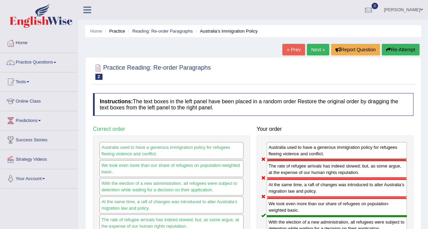
click at [324, 48] on link "Next »" at bounding box center [318, 50] width 22 height 12
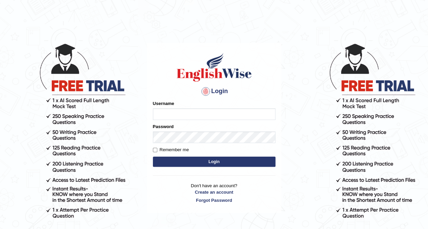
click at [186, 109] on input "Username" at bounding box center [214, 115] width 123 height 12
click at [186, 112] on input "Username" at bounding box center [214, 115] width 123 height 12
type input "mohand_parramatta"
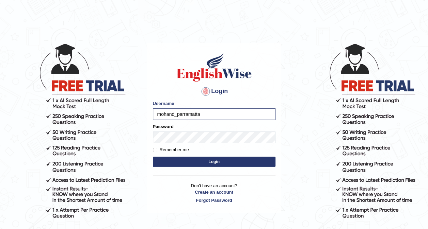
click at [197, 130] on div "Password" at bounding box center [214, 134] width 123 height 20
click at [153, 157] on button "Login" at bounding box center [214, 162] width 123 height 10
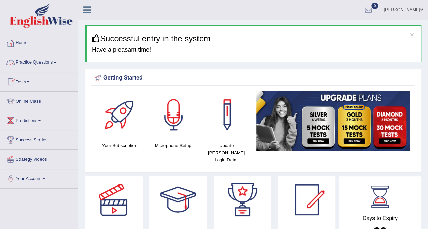
click at [33, 61] on link "Practice Questions" at bounding box center [39, 61] width 78 height 17
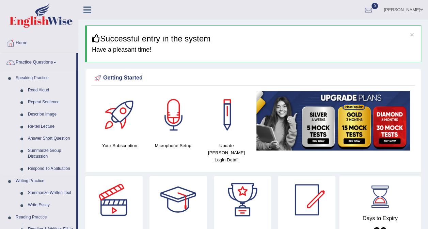
click at [38, 77] on link "Speaking Practice" at bounding box center [45, 78] width 64 height 12
click at [37, 78] on link "Speaking Practice" at bounding box center [45, 78] width 64 height 12
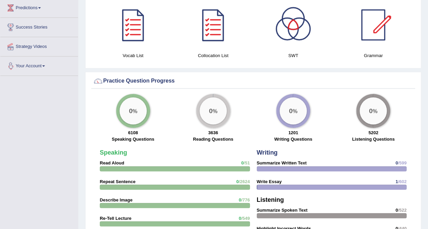
scroll to position [159, 0]
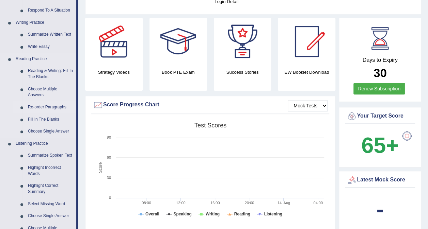
click at [57, 106] on link "Re-order Paragraphs" at bounding box center [50, 107] width 51 height 12
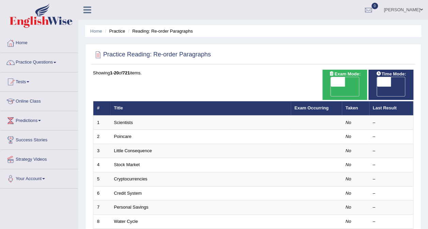
click at [331, 87] on span "OFF" at bounding box center [324, 92] width 14 height 10
checkbox input "true"
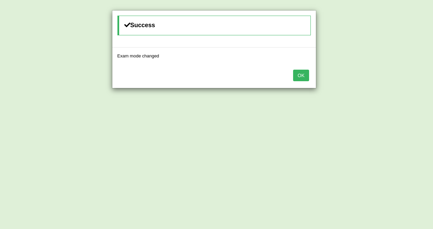
click at [304, 72] on button "OK" at bounding box center [301, 76] width 16 height 12
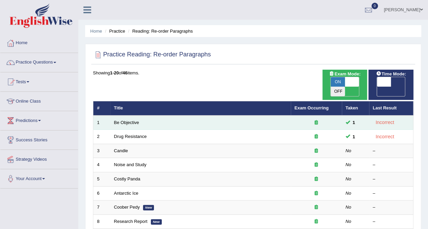
click at [274, 116] on td "Be Objective" at bounding box center [200, 123] width 180 height 14
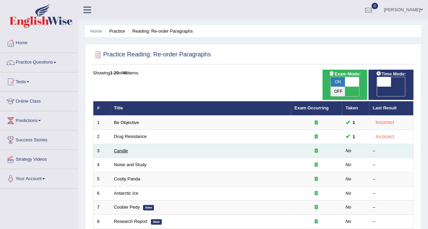
click at [122, 148] on link "Candle" at bounding box center [121, 150] width 14 height 5
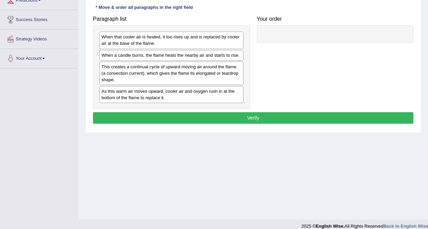
scroll to position [118, 0]
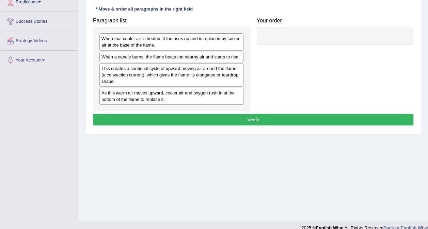
drag, startPoint x: 179, startPoint y: 123, endPoint x: 178, endPoint y: 112, distance: 11.7
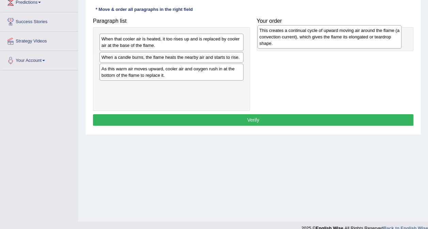
drag, startPoint x: 119, startPoint y: 77, endPoint x: 278, endPoint y: 39, distance: 163.5
click at [278, 39] on div "This creates a continual cycle of upward moving air around the flame (a convect…" at bounding box center [329, 36] width 144 height 23
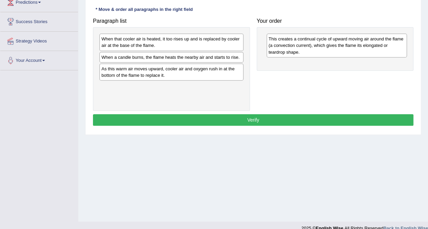
scroll to position [0, 0]
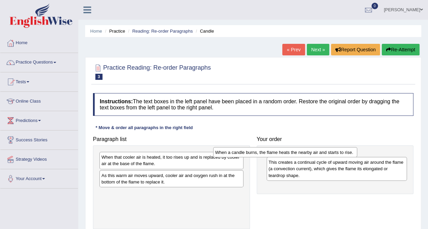
drag, startPoint x: 175, startPoint y: 176, endPoint x: 289, endPoint y: 153, distance: 116.5
click at [289, 154] on div "When a candle burns, the flame heats the nearby air and starts to rise." at bounding box center [285, 152] width 144 height 10
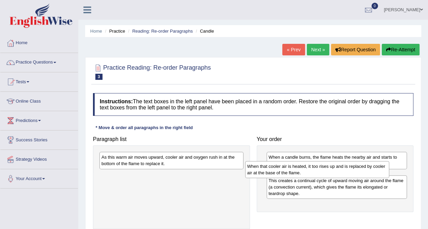
drag, startPoint x: 180, startPoint y: 161, endPoint x: 327, endPoint y: 170, distance: 147.3
click at [327, 170] on div "When that cooler air is heated, it too rises up and is replaced by cooler air a…" at bounding box center [317, 169] width 144 height 17
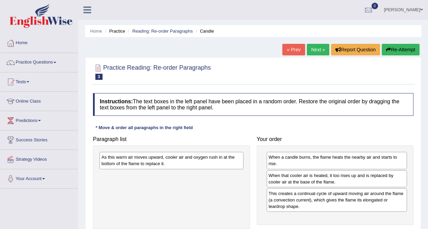
click at [261, 143] on div "Your order When a candle burns, the flame heats the nearby air and starts to ri…" at bounding box center [335, 179] width 164 height 92
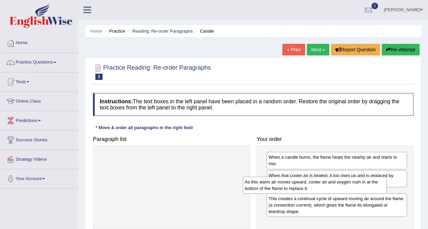
drag, startPoint x: 181, startPoint y: 163, endPoint x: 324, endPoint y: 187, distance: 145.4
click at [324, 187] on div "As this warm air moves upward, cooler air and oxygen rush in at the bottom of t…" at bounding box center [315, 185] width 144 height 17
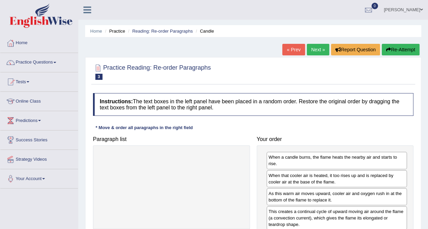
scroll to position [128, 0]
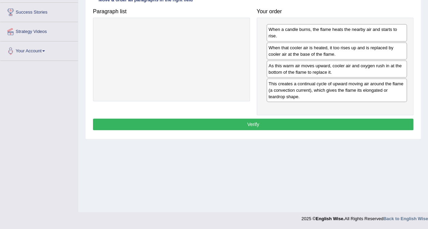
click at [258, 120] on button "Verify" at bounding box center [253, 125] width 320 height 12
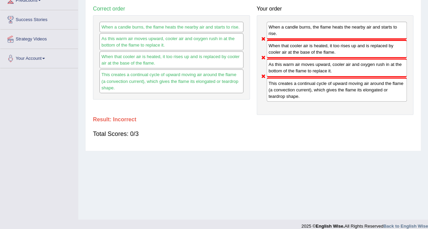
scroll to position [0, 0]
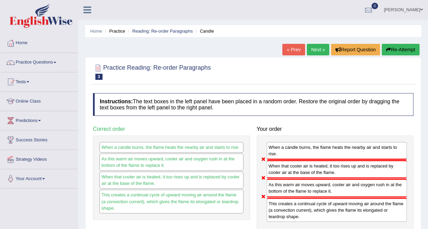
click at [322, 52] on link "Next »" at bounding box center [318, 50] width 22 height 12
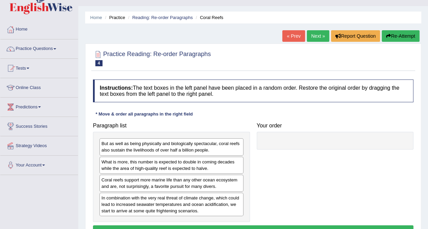
drag, startPoint x: 215, startPoint y: 114, endPoint x: 218, endPoint y: 125, distance: 11.2
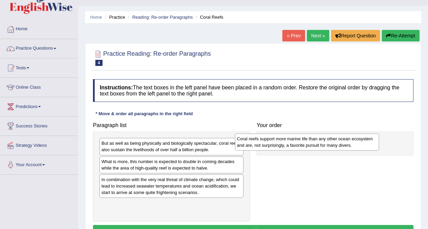
drag, startPoint x: 183, startPoint y: 177, endPoint x: 319, endPoint y: 137, distance: 141.4
click at [319, 137] on div "Coral reefs support more marine life than any other ocean ecosystem and are, no…" at bounding box center [307, 142] width 144 height 17
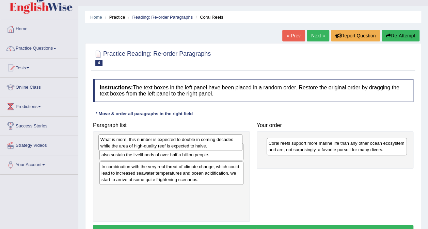
drag, startPoint x: 141, startPoint y: 146, endPoint x: 140, endPoint y: 140, distance: 6.3
click at [140, 140] on div "What is more, this number is expected to double in coming decades while the are…" at bounding box center [170, 142] width 144 height 17
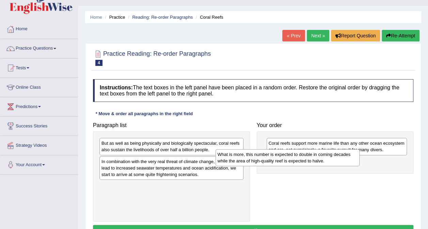
drag, startPoint x: 160, startPoint y: 145, endPoint x: 282, endPoint y: 157, distance: 122.5
click at [281, 157] on div "What is more, this number is expected to double in coming decades while the are…" at bounding box center [288, 157] width 144 height 17
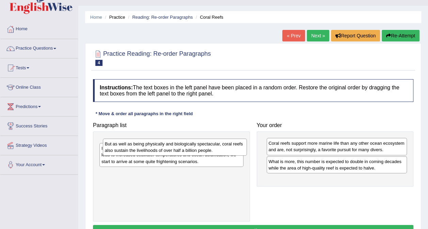
drag, startPoint x: 220, startPoint y: 148, endPoint x: 307, endPoint y: 167, distance: 89.4
click at [247, 156] on div "But as well as being physically and biologically spectacular, coral reefs also …" at bounding box center [175, 147] width 144 height 17
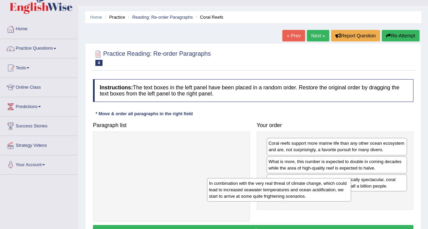
drag, startPoint x: 213, startPoint y: 149, endPoint x: 332, endPoint y: 196, distance: 128.3
click at [332, 196] on div "In combination with the very real threat of climate change, which could lead to…" at bounding box center [279, 189] width 144 height 23
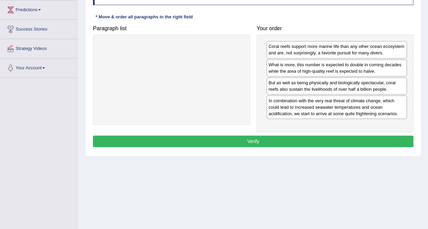
scroll to position [128, 0]
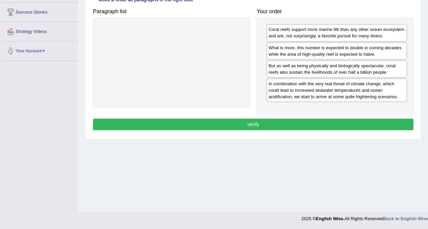
click at [287, 122] on button "Verify" at bounding box center [253, 125] width 320 height 12
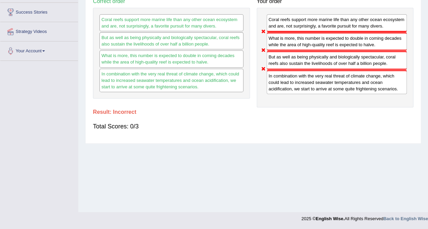
scroll to position [0, 0]
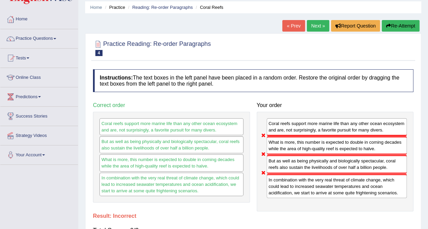
drag, startPoint x: 194, startPoint y: 100, endPoint x: 201, endPoint y: 116, distance: 17.3
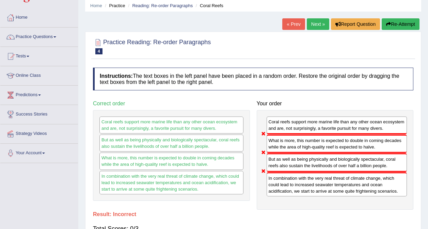
scroll to position [26, 0]
click at [398, 22] on button "Re-Attempt" at bounding box center [401, 24] width 38 height 12
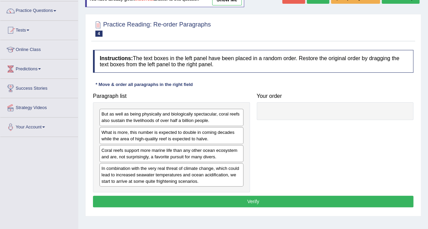
scroll to position [53, 0]
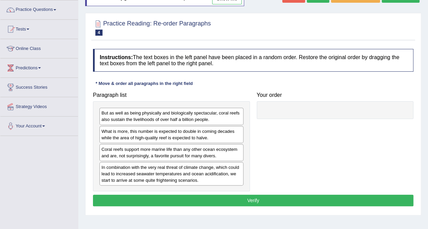
drag, startPoint x: 243, startPoint y: 108, endPoint x: 247, endPoint y: 119, distance: 11.2
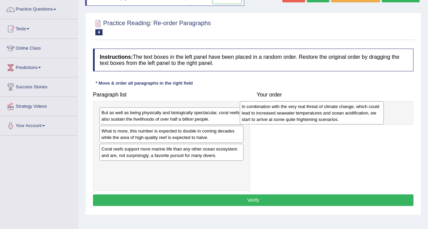
drag, startPoint x: 188, startPoint y: 173, endPoint x: 328, endPoint y: 113, distance: 152.5
click at [328, 113] on div "In combination with the very real threat of climate change, which could lead to…" at bounding box center [312, 112] width 144 height 23
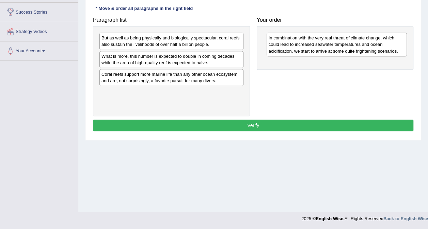
scroll to position [0, 0]
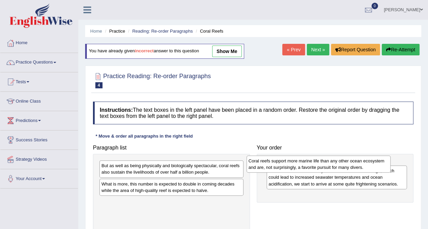
drag, startPoint x: 183, startPoint y: 199, endPoint x: 330, endPoint y: 159, distance: 152.6
click at [330, 159] on div "Coral reefs support more marine life than any other ocean ecosystem and are, no…" at bounding box center [319, 164] width 144 height 17
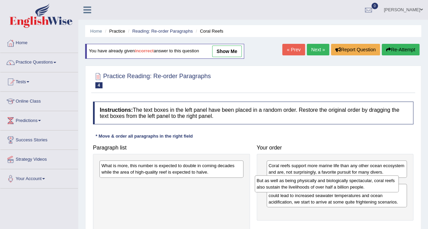
drag, startPoint x: 190, startPoint y: 172, endPoint x: 343, endPoint y: 186, distance: 154.3
click at [345, 187] on div "But as well as being physically and biologically spectacular, coral reefs also …" at bounding box center [327, 184] width 144 height 17
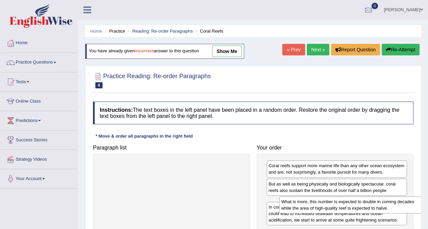
drag, startPoint x: 195, startPoint y: 172, endPoint x: 370, endPoint y: 202, distance: 177.6
click at [371, 203] on div "What is more, this number is expected to double in coming decades while the are…" at bounding box center [351, 205] width 144 height 17
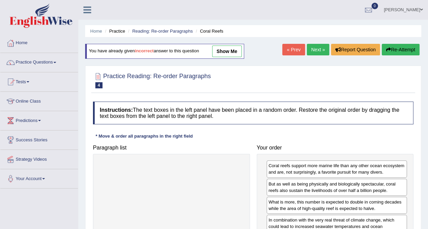
scroll to position [128, 0]
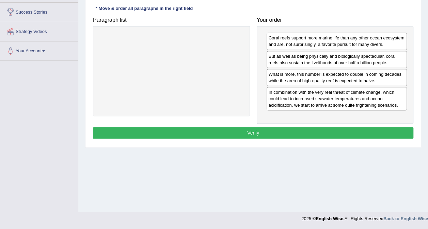
click at [308, 133] on button "Verify" at bounding box center [253, 133] width 320 height 12
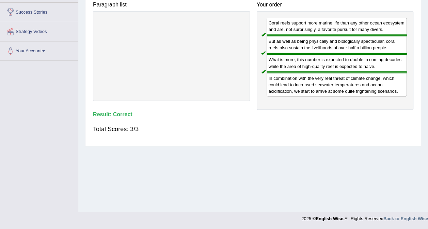
scroll to position [0, 0]
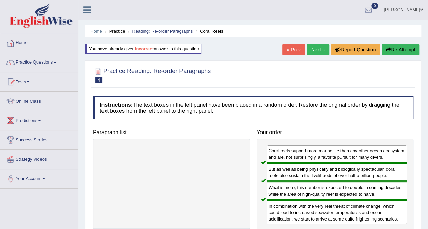
click at [316, 48] on link "Next »" at bounding box center [318, 50] width 22 height 12
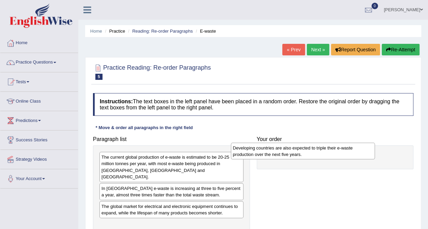
drag, startPoint x: 211, startPoint y: 185, endPoint x: 342, endPoint y: 151, distance: 135.7
click at [342, 151] on div "Developing countries are also expected to triple their e-waste production over …" at bounding box center [303, 151] width 144 height 17
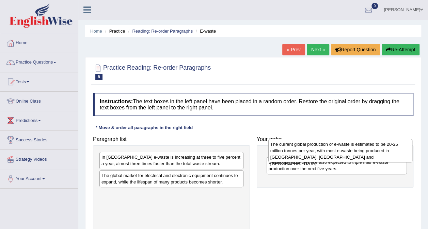
drag, startPoint x: 177, startPoint y: 172, endPoint x: 346, endPoint y: 159, distance: 169.4
click at [346, 159] on div "The current global production of e-waste is estimated to be 20-25 million tonne…" at bounding box center [340, 150] width 144 height 23
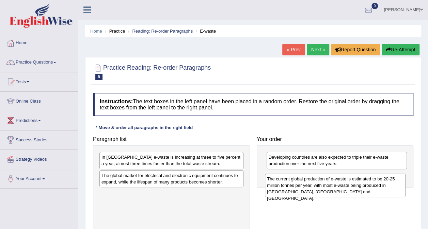
drag, startPoint x: 298, startPoint y: 169, endPoint x: 297, endPoint y: 191, distance: 21.8
click at [297, 191] on div "The current global production of e-waste is estimated to be 20-25 million tonne…" at bounding box center [335, 185] width 141 height 23
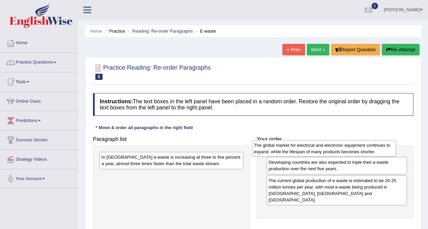
drag, startPoint x: 208, startPoint y: 178, endPoint x: 367, endPoint y: 148, distance: 161.6
click at [366, 148] on div "The global market for electrical and electronic equipment continues to expand, …" at bounding box center [324, 148] width 144 height 17
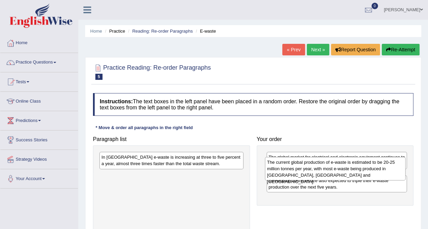
drag, startPoint x: 333, startPoint y: 186, endPoint x: 334, endPoint y: 169, distance: 17.4
click at [334, 169] on div "The current global production of e-waste is estimated to be 20-25 million tonne…" at bounding box center [335, 168] width 141 height 23
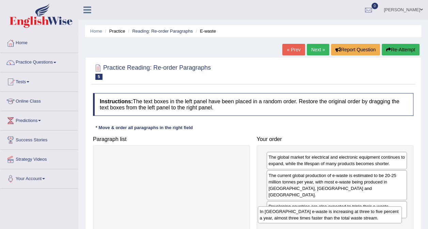
drag, startPoint x: 179, startPoint y: 160, endPoint x: 338, endPoint y: 215, distance: 167.8
click at [338, 215] on div "In Europe e-waste is increasing at three to five percent a year, almost three t…" at bounding box center [330, 215] width 144 height 17
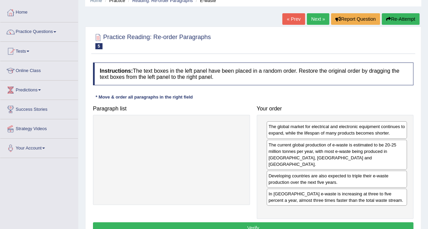
scroll to position [128, 0]
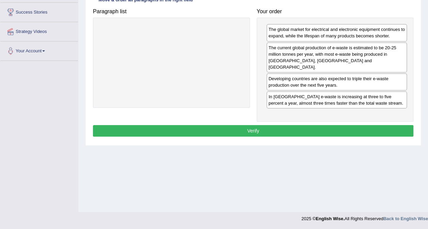
click at [269, 129] on button "Verify" at bounding box center [253, 131] width 320 height 12
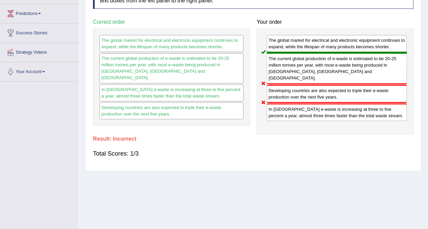
drag, startPoint x: 231, startPoint y: 136, endPoint x: 233, endPoint y: 113, distance: 22.5
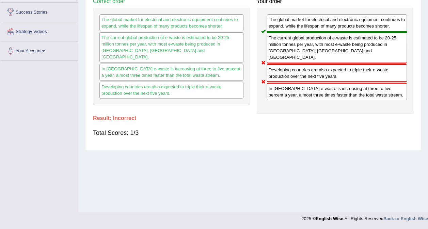
scroll to position [0, 0]
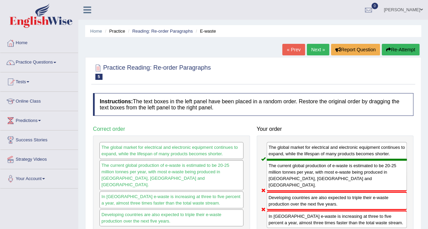
click at [324, 48] on link "Next »" at bounding box center [318, 50] width 22 height 12
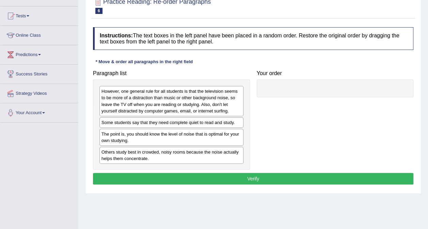
scroll to position [81, 0]
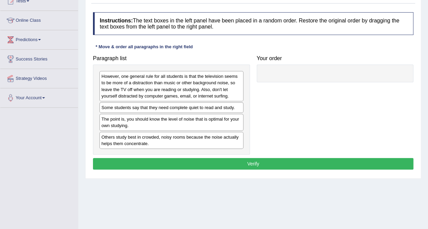
drag, startPoint x: 117, startPoint y: 126, endPoint x: 115, endPoint y: 151, distance: 25.0
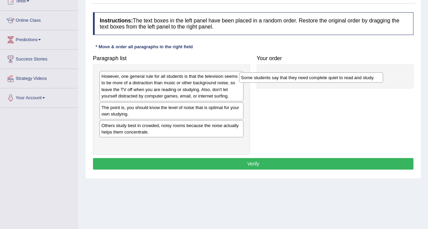
drag, startPoint x: 151, startPoint y: 109, endPoint x: 297, endPoint y: 75, distance: 149.6
click at [297, 75] on div "Some students say that they need complete quiet to read and study." at bounding box center [311, 78] width 144 height 10
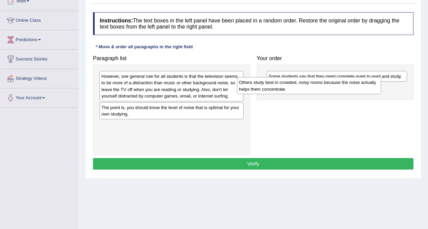
drag, startPoint x: 195, startPoint y: 130, endPoint x: 327, endPoint y: 87, distance: 138.2
click at [327, 87] on div "Others study best in crowded, noisy rooms because the noise actually helps them…" at bounding box center [309, 85] width 144 height 17
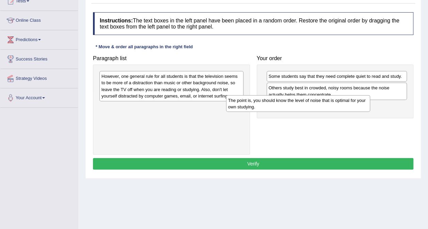
drag, startPoint x: 180, startPoint y: 114, endPoint x: 307, endPoint y: 107, distance: 126.8
click at [307, 107] on div "The point is, you should know the level of noise that is optimal for your own s…" at bounding box center [298, 103] width 144 height 17
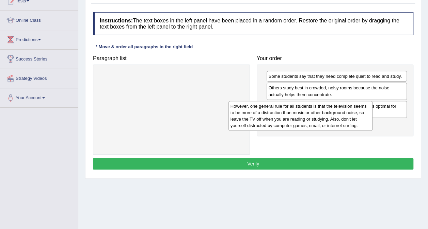
drag, startPoint x: 194, startPoint y: 88, endPoint x: 324, endPoint y: 118, distance: 132.8
click at [324, 118] on div "However, one general rule for all students is that the television seems to be m…" at bounding box center [300, 116] width 144 height 30
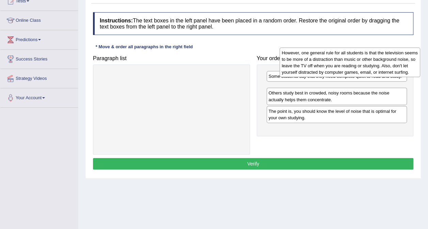
drag, startPoint x: 324, startPoint y: 141, endPoint x: 339, endPoint y: 38, distance: 104.3
click at [344, 48] on div "However, one general rule for all students is that the television seems to be m…" at bounding box center [350, 63] width 141 height 30
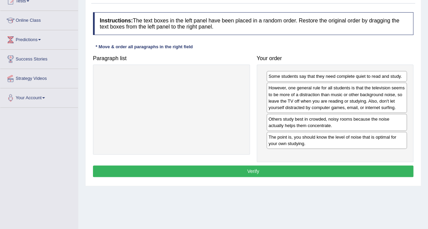
drag, startPoint x: 312, startPoint y: 98, endPoint x: 310, endPoint y: 61, distance: 36.8
click at [310, 83] on div "However, one general rule for all students is that the television seems to be m…" at bounding box center [337, 98] width 141 height 30
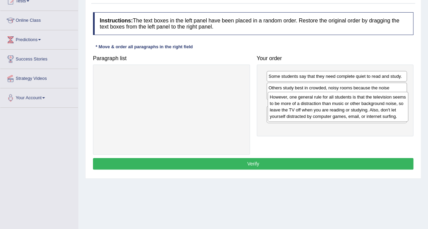
drag, startPoint x: 308, startPoint y: 89, endPoint x: 310, endPoint y: 98, distance: 9.6
click at [310, 98] on div "However, one general rule for all students is that the television seems to be m…" at bounding box center [338, 107] width 141 height 30
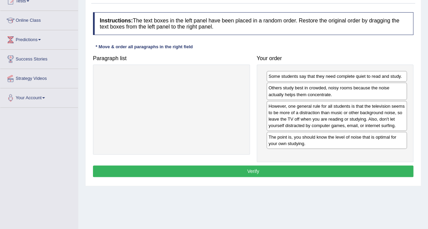
click at [302, 168] on button "Verify" at bounding box center [253, 172] width 320 height 12
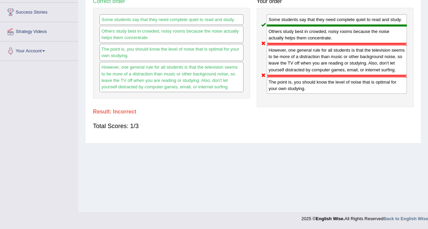
scroll to position [0, 0]
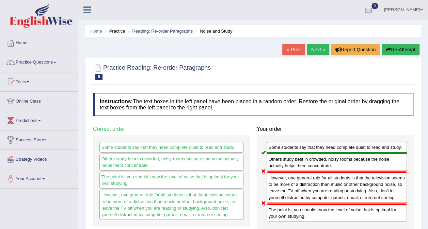
click at [324, 51] on link "Next »" at bounding box center [318, 50] width 22 height 12
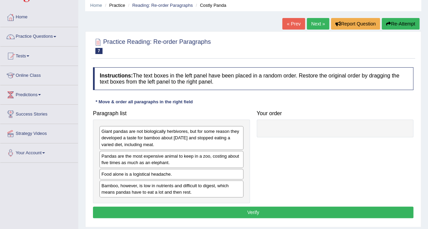
scroll to position [33, 0]
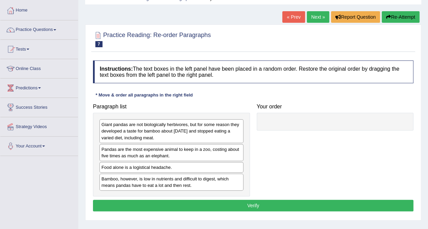
drag, startPoint x: 265, startPoint y: 165, endPoint x: 266, endPoint y: 176, distance: 10.9
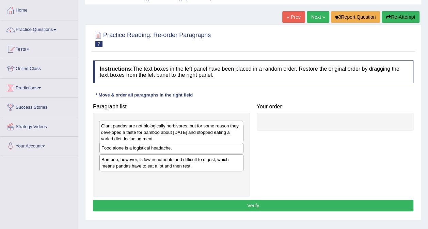
click at [182, 130] on div "Giant pandas are not biologically herbivores, but for some reason they develope…" at bounding box center [171, 132] width 144 height 23
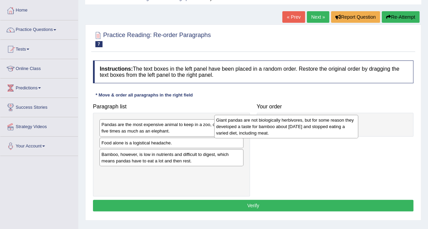
drag, startPoint x: 182, startPoint y: 130, endPoint x: 297, endPoint y: 125, distance: 114.8
click at [297, 125] on div "Giant pandas are not biologically herbivores, but for some reason they develope…" at bounding box center [286, 126] width 144 height 23
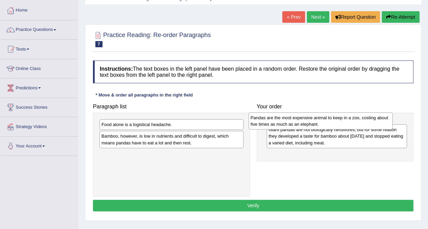
drag, startPoint x: 165, startPoint y: 129, endPoint x: 314, endPoint y: 122, distance: 149.3
click at [314, 122] on div "Pandas are the most expensive animal to keep in a zoo, costing about five times…" at bounding box center [321, 121] width 144 height 17
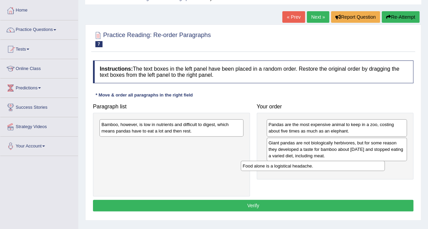
drag, startPoint x: 171, startPoint y: 123, endPoint x: 312, endPoint y: 165, distance: 147.3
click at [312, 165] on div "Food alone is a logistical headache." at bounding box center [313, 166] width 144 height 10
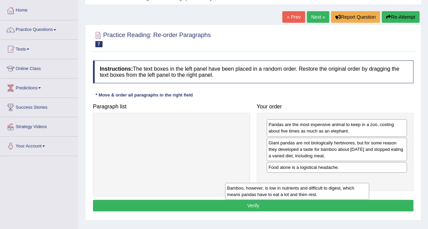
drag, startPoint x: 171, startPoint y: 129, endPoint x: 303, endPoint y: 180, distance: 141.5
click at [303, 183] on div "Bamboo, however, is low in nutrients and difficult to digest, which means panda…" at bounding box center [297, 191] width 144 height 17
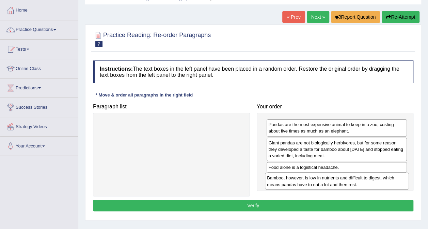
click at [276, 191] on div "Pandas are the most expensive animal to keep in a zoo, costing about five times…" at bounding box center [335, 152] width 157 height 78
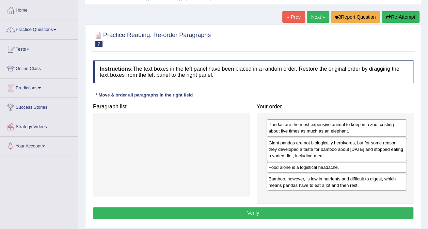
click at [278, 208] on button "Verify" at bounding box center [253, 214] width 320 height 12
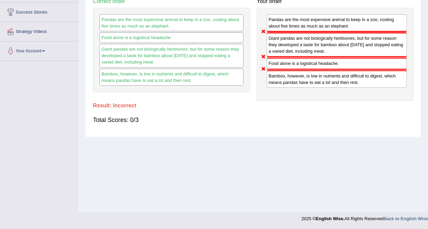
scroll to position [0, 0]
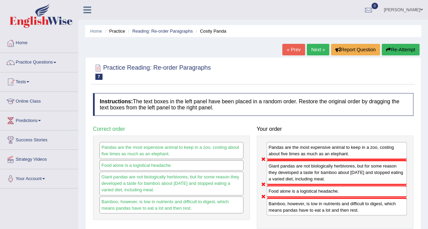
click at [324, 51] on link "Next »" at bounding box center [318, 50] width 22 height 12
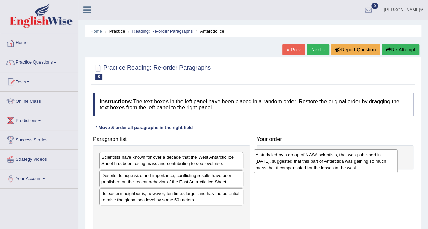
drag, startPoint x: 166, startPoint y: 195, endPoint x: 322, endPoint y: 150, distance: 162.1
click at [322, 151] on div "A study led by a group of NASA scientists, that was published in [DATE], sugges…" at bounding box center [326, 161] width 144 height 23
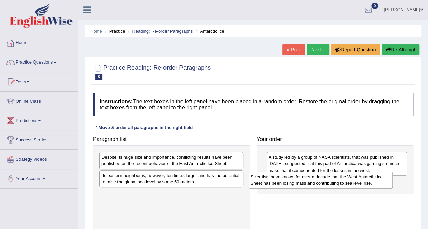
drag, startPoint x: 188, startPoint y: 159, endPoint x: 336, endPoint y: 178, distance: 150.1
click at [337, 178] on div "Scientists have known for over a decade that the West Antarctic Ice Sheet has b…" at bounding box center [321, 180] width 144 height 17
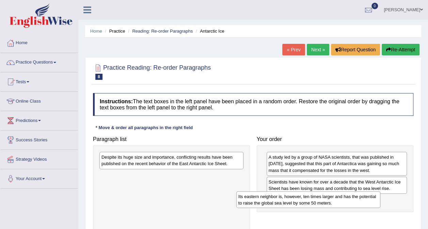
drag, startPoint x: 184, startPoint y: 178, endPoint x: 321, endPoint y: 199, distance: 138.7
click at [321, 200] on div "Its eastern neighbor is, however, ten times larger and has the potential to rai…" at bounding box center [308, 200] width 144 height 17
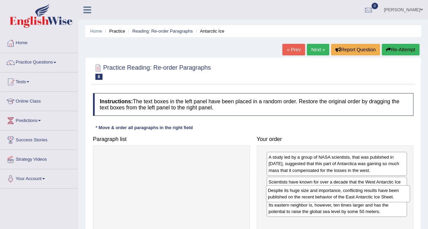
drag, startPoint x: 188, startPoint y: 161, endPoint x: 355, endPoint y: 194, distance: 169.8
click at [355, 194] on div "Despite its huge size and importance, conflicting results have been published o…" at bounding box center [338, 194] width 144 height 17
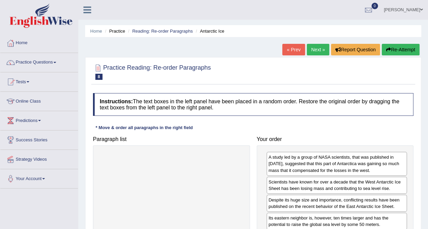
scroll to position [128, 0]
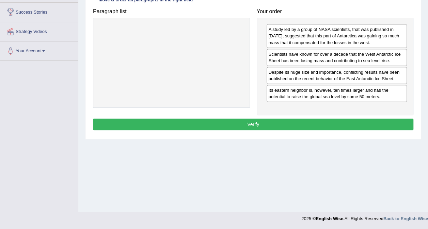
click at [266, 123] on button "Verify" at bounding box center [253, 125] width 320 height 12
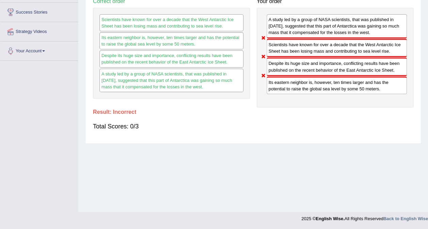
drag, startPoint x: 282, startPoint y: 51, endPoint x: 288, endPoint y: 9, distance: 42.6
click at [288, 9] on div "A study led by a group of NASA scientists, that was published in 2015, suggeste…" at bounding box center [335, 58] width 157 height 100
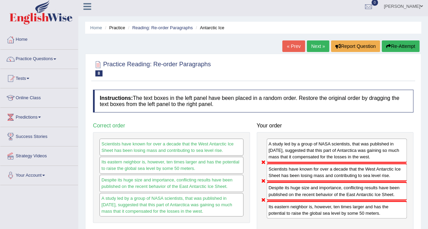
scroll to position [0, 0]
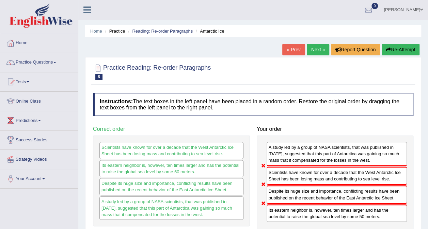
click at [319, 49] on link "Next »" at bounding box center [318, 50] width 22 height 12
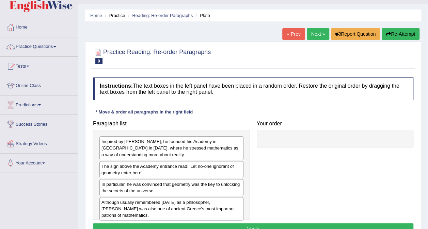
scroll to position [22, 0]
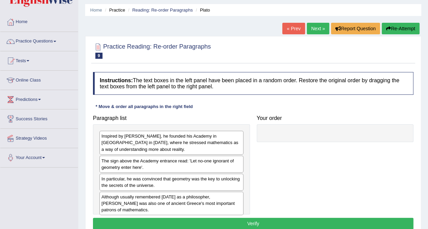
drag, startPoint x: 236, startPoint y: 78, endPoint x: 238, endPoint y: 95, distance: 17.2
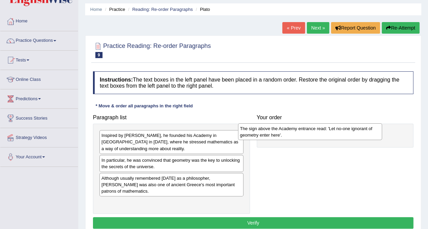
drag, startPoint x: 202, startPoint y: 161, endPoint x: 355, endPoint y: 128, distance: 157.1
click at [355, 128] on div "The sign above the Academy entrance read: 'Let no-one ignorant of geometry ente…" at bounding box center [310, 132] width 144 height 17
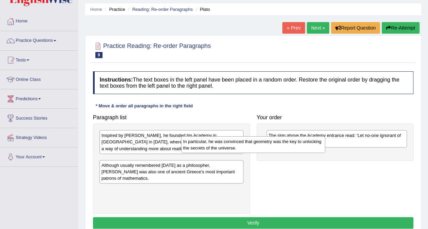
drag, startPoint x: 196, startPoint y: 163, endPoint x: 297, endPoint y: 142, distance: 103.3
click at [297, 142] on div "In particular, he was convinced that geometry was the key to unlocking the secr…" at bounding box center [253, 145] width 144 height 17
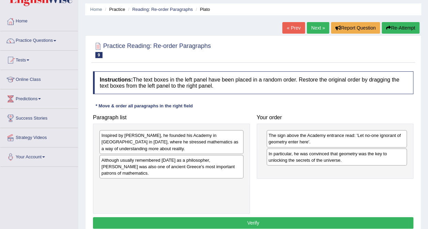
drag, startPoint x: 197, startPoint y: 144, endPoint x: 296, endPoint y: 154, distance: 98.6
click at [243, 153] on div "Inspired by [PERSON_NAME], he founded his Academy in [GEOGRAPHIC_DATA] in [DATE…" at bounding box center [171, 141] width 144 height 23
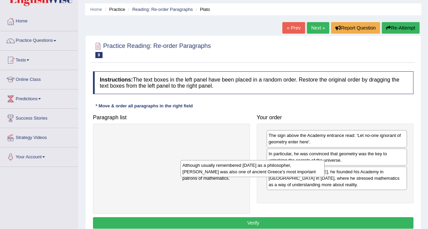
drag, startPoint x: 208, startPoint y: 138, endPoint x: 362, endPoint y: 205, distance: 167.9
click at [324, 177] on div "Although usually remembered [DATE] as a philosopher, [PERSON_NAME] was also one…" at bounding box center [252, 168] width 144 height 17
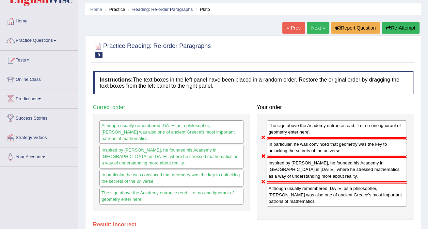
scroll to position [18, 0]
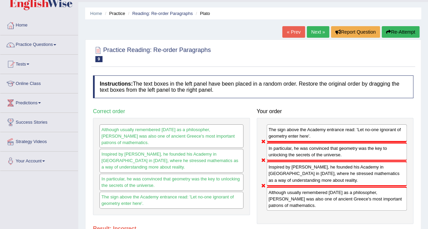
click at [323, 33] on link "Next »" at bounding box center [318, 32] width 22 height 12
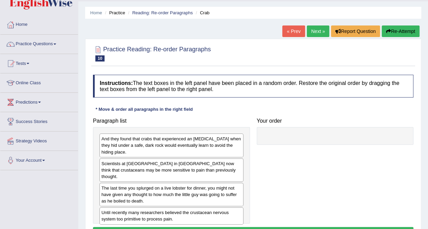
drag, startPoint x: 227, startPoint y: 82, endPoint x: 228, endPoint y: 94, distance: 12.0
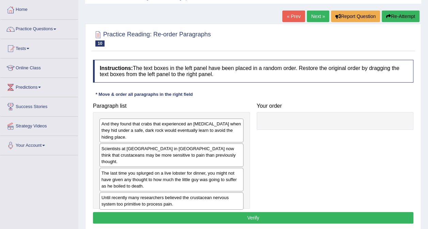
drag, startPoint x: 222, startPoint y: 48, endPoint x: 228, endPoint y: 60, distance: 12.6
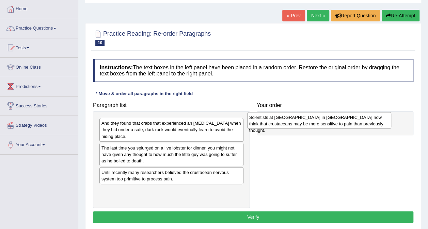
drag, startPoint x: 178, startPoint y: 152, endPoint x: 327, endPoint y: 119, distance: 152.9
click at [327, 119] on div "Scientists at Queen's University in Belfast now think that crustaceans may be m…" at bounding box center [319, 120] width 144 height 17
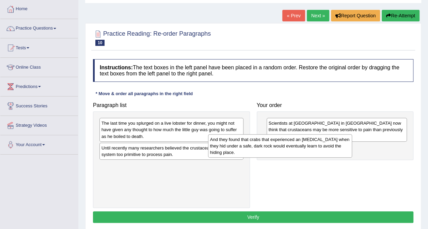
drag, startPoint x: 206, startPoint y: 131, endPoint x: 324, endPoint y: 146, distance: 119.1
click at [323, 146] on div "And they found that crabs that experienced an electric shock when they hid unde…" at bounding box center [280, 145] width 144 height 23
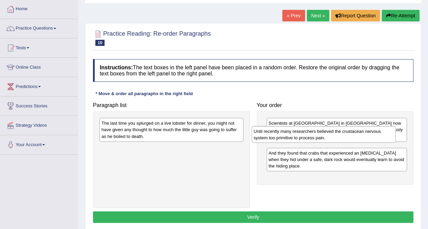
drag, startPoint x: 181, startPoint y: 149, endPoint x: 332, endPoint y: 135, distance: 151.5
click at [333, 133] on div "Until recently many researchers believed the crustacean nervous system too prim…" at bounding box center [324, 134] width 144 height 17
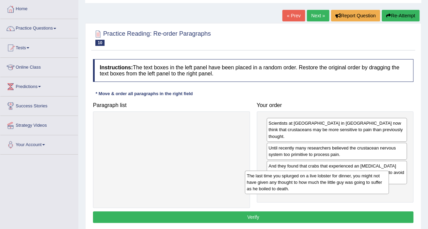
drag, startPoint x: 170, startPoint y: 132, endPoint x: 287, endPoint y: 206, distance: 137.5
click at [317, 186] on div "The last time you splurged on a live lobster for dinner, you might not have giv…" at bounding box center [317, 182] width 144 height 23
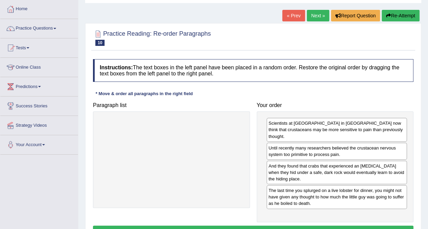
click at [280, 226] on button "Verify" at bounding box center [253, 232] width 320 height 12
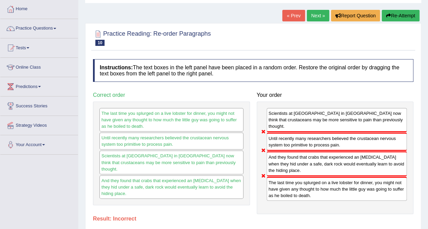
click at [318, 21] on link "Next »" at bounding box center [318, 16] width 22 height 12
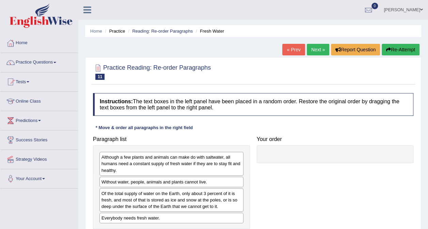
scroll to position [128, 0]
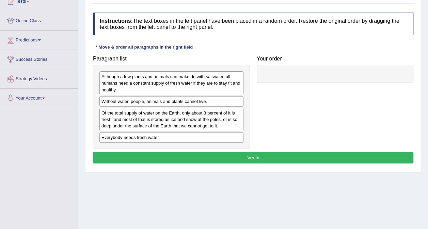
drag, startPoint x: 171, startPoint y: 151, endPoint x: 172, endPoint y: 123, distance: 28.3
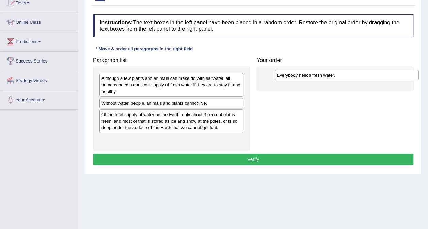
drag, startPoint x: 179, startPoint y: 139, endPoint x: 355, endPoint y: 75, distance: 186.4
click at [355, 75] on div "Everybody needs fresh water." at bounding box center [347, 75] width 144 height 10
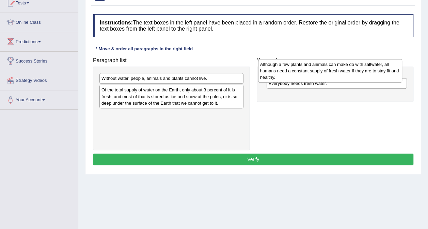
drag, startPoint x: 215, startPoint y: 80, endPoint x: 376, endPoint y: 66, distance: 161.7
click at [376, 66] on div "Although a few plants and animals can make do with saltwater, all humans need a…" at bounding box center [330, 70] width 144 height 23
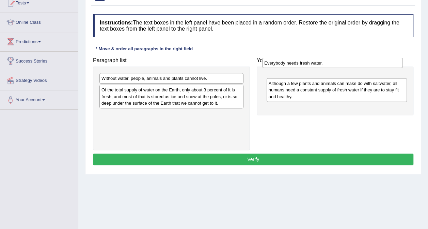
drag, startPoint x: 340, startPoint y: 101, endPoint x: 336, endPoint y: 62, distance: 40.0
click at [336, 62] on div "Everybody needs fresh water." at bounding box center [332, 63] width 141 height 10
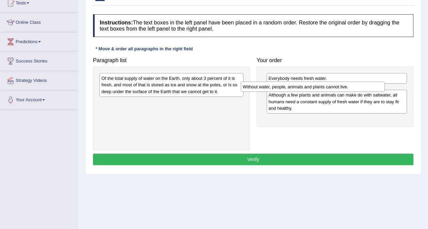
drag, startPoint x: 219, startPoint y: 78, endPoint x: 366, endPoint y: 86, distance: 147.3
click at [366, 86] on div "Without water, people, animals and plants cannot live." at bounding box center [313, 87] width 144 height 10
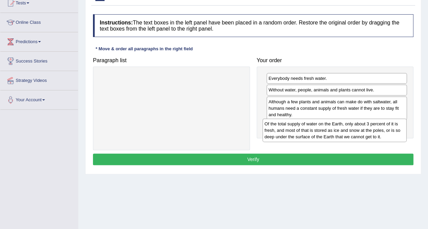
drag, startPoint x: 228, startPoint y: 108, endPoint x: 346, endPoint y: 126, distance: 119.2
click at [346, 126] on div "Of the total supply of water on the Earth, only about 3 percent of it is fresh,…" at bounding box center [335, 130] width 144 height 23
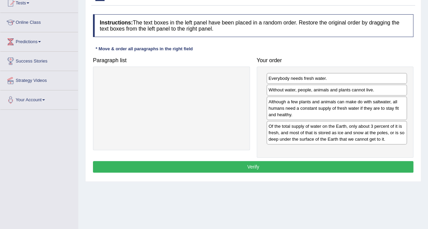
click at [287, 161] on button "Verify" at bounding box center [253, 167] width 320 height 12
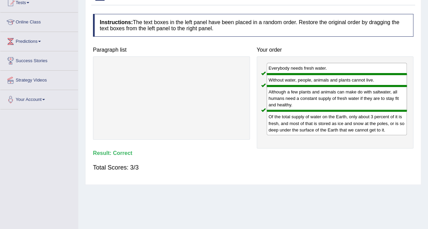
scroll to position [0, 0]
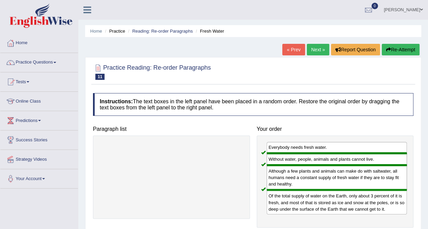
click at [318, 52] on link "Next »" at bounding box center [318, 50] width 22 height 12
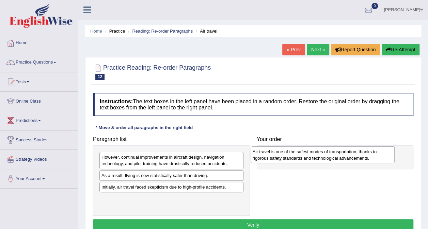
drag, startPoint x: 182, startPoint y: 202, endPoint x: 334, endPoint y: 155, distance: 158.1
click at [334, 155] on div "Air travel is one of the safest modes of transportation, thanks to rigorous saf…" at bounding box center [323, 155] width 144 height 17
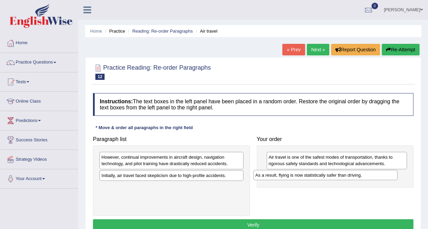
drag, startPoint x: 187, startPoint y: 174, endPoint x: 343, endPoint y: 174, distance: 156.3
click at [343, 174] on div "As a result, flying is now statistically safer than driving." at bounding box center [325, 175] width 144 height 10
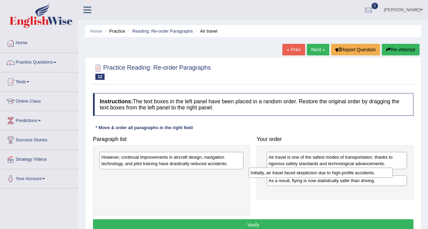
drag, startPoint x: 209, startPoint y: 175, endPoint x: 359, endPoint y: 173, distance: 149.5
click at [359, 173] on div "Initially, air travel faced skepticism due to high-profile accidents." at bounding box center [321, 173] width 144 height 10
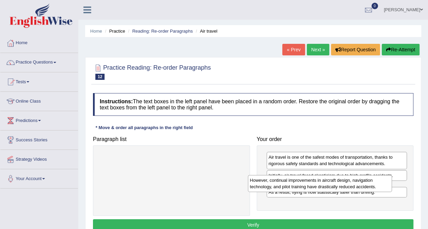
drag, startPoint x: 197, startPoint y: 161, endPoint x: 348, endPoint y: 185, distance: 152.7
click at [348, 185] on div "However, continual improvements in aircraft design, navigation technology, and …" at bounding box center [320, 183] width 144 height 17
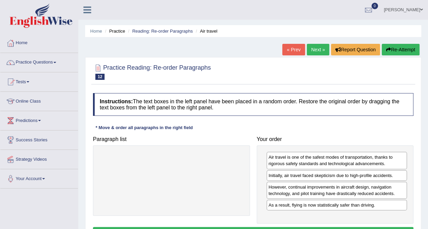
click at [309, 227] on button "Verify" at bounding box center [253, 233] width 320 height 12
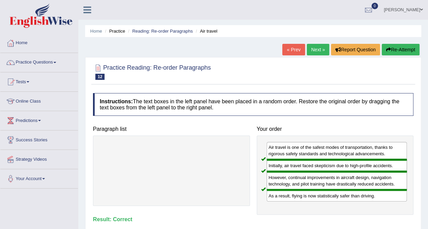
click at [324, 49] on link "Next »" at bounding box center [318, 50] width 22 height 12
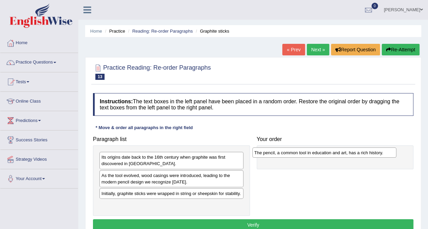
drag, startPoint x: 163, startPoint y: 155, endPoint x: 322, endPoint y: 149, distance: 158.4
click at [322, 149] on div "The pencil, a common tool in education and art, has a rich history." at bounding box center [324, 153] width 144 height 10
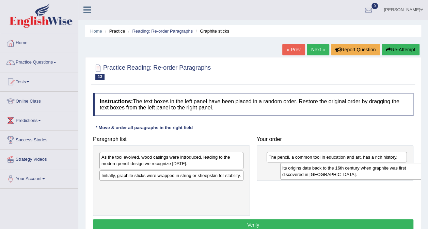
drag, startPoint x: 178, startPoint y: 162, endPoint x: 356, endPoint y: 172, distance: 177.6
click at [360, 173] on div "Its origins date back to the 16th century when graphite was first discovered in…" at bounding box center [352, 171] width 144 height 17
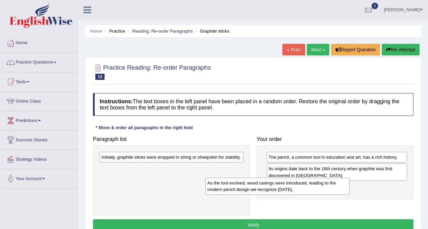
drag, startPoint x: 217, startPoint y: 161, endPoint x: 334, endPoint y: 191, distance: 120.3
click at [334, 192] on div "As the tool evolved, wood casings were introduced, leading to the modern pencil…" at bounding box center [277, 186] width 144 height 17
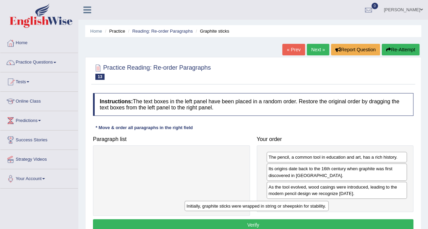
drag, startPoint x: 216, startPoint y: 157, endPoint x: 310, endPoint y: 204, distance: 104.8
click at [306, 204] on div "Initially, graphite sticks were wrapped in string or sheepskin for stability." at bounding box center [257, 206] width 144 height 10
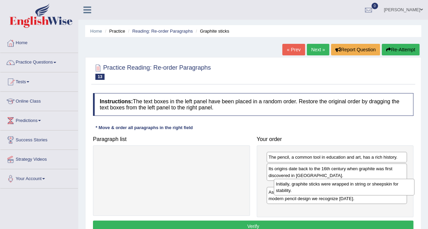
drag, startPoint x: 300, startPoint y: 209, endPoint x: 307, endPoint y: 189, distance: 21.8
click at [307, 189] on div "Initially, graphite sticks were wrapped in string or sheepskin for stability." at bounding box center [344, 187] width 141 height 17
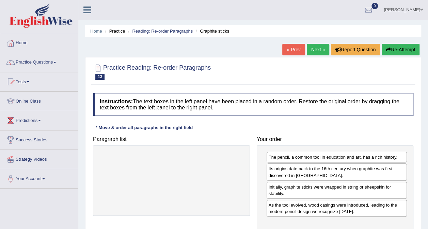
scroll to position [128, 0]
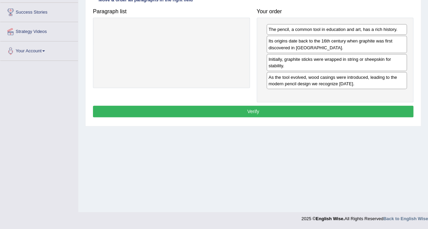
click at [285, 110] on button "Verify" at bounding box center [253, 112] width 320 height 12
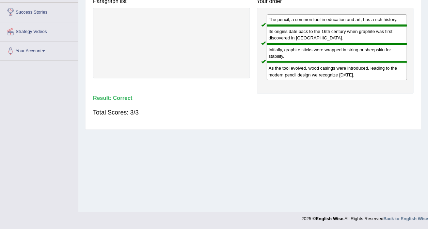
scroll to position [0, 0]
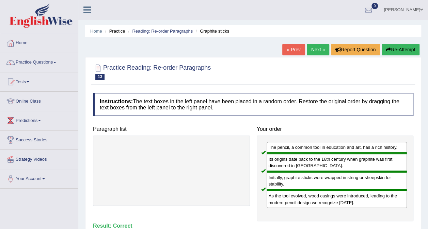
click at [319, 49] on link "Next »" at bounding box center [318, 50] width 22 height 12
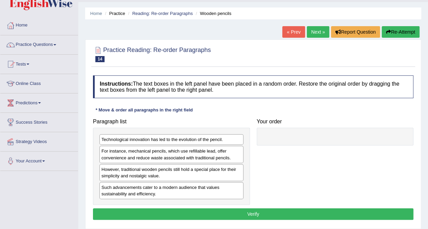
drag, startPoint x: 234, startPoint y: 113, endPoint x: 242, endPoint y: 130, distance: 18.3
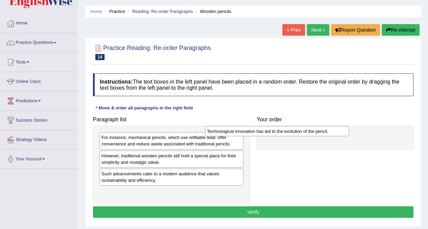
drag, startPoint x: 223, startPoint y: 137, endPoint x: 368, endPoint y: 131, distance: 144.8
click at [349, 131] on div "Technological innovation has led to the evolution of the pencil." at bounding box center [277, 131] width 144 height 10
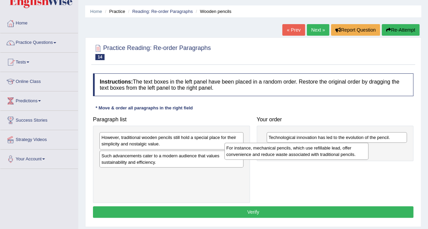
drag, startPoint x: 195, startPoint y: 142, endPoint x: 324, endPoint y: 152, distance: 128.7
click at [324, 153] on div "For instance, mechanical pencils, which use refillable lead, offer convenience …" at bounding box center [296, 151] width 144 height 17
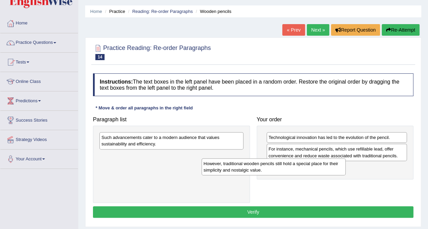
drag, startPoint x: 214, startPoint y: 142, endPoint x: 318, endPoint y: 168, distance: 107.2
click at [318, 168] on div "However, traditional wooden pencils still hold a special place for their simpli…" at bounding box center [274, 167] width 144 height 17
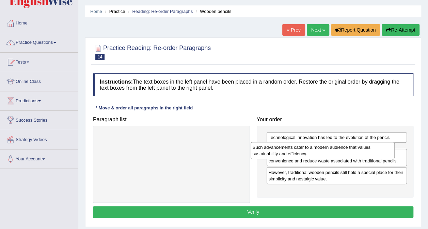
drag, startPoint x: 212, startPoint y: 136, endPoint x: 360, endPoint y: 146, distance: 147.4
click at [364, 146] on div "Such advancements cater to a modern audience that values sustainability and eff…" at bounding box center [323, 150] width 144 height 17
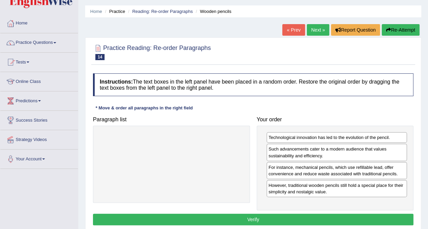
click at [270, 217] on button "Verify" at bounding box center [253, 220] width 320 height 12
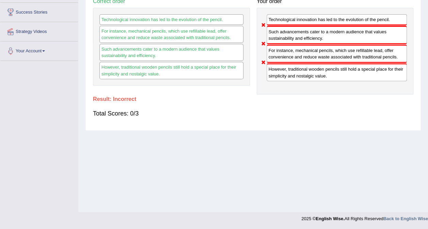
scroll to position [0, 0]
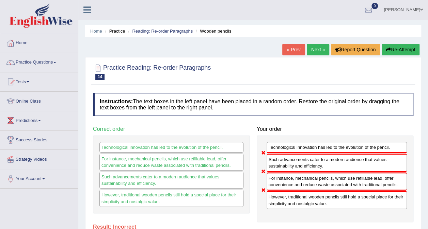
click at [318, 53] on link "Next »" at bounding box center [318, 50] width 22 height 12
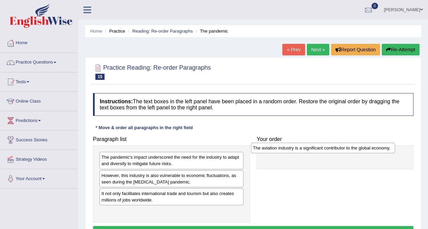
drag, startPoint x: 154, startPoint y: 193, endPoint x: 306, endPoint y: 148, distance: 158.0
click at [306, 148] on div "The aviation industry is a significant contributor to the global economy." at bounding box center [323, 148] width 144 height 10
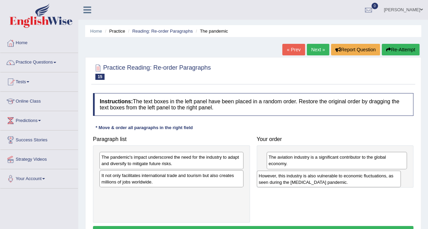
drag, startPoint x: 166, startPoint y: 177, endPoint x: 329, endPoint y: 177, distance: 162.4
click at [329, 177] on div "However, this industry is also vulnerable to economic fluctuations, as seen dur…" at bounding box center [329, 179] width 144 height 17
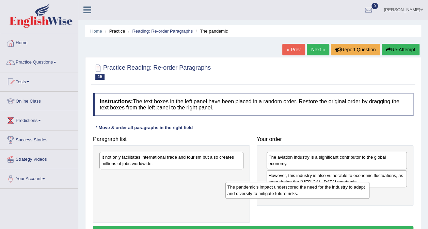
drag, startPoint x: 174, startPoint y: 158, endPoint x: 307, endPoint y: 191, distance: 136.9
click at [307, 191] on div "The pandemic's impact underscored the need for the industry to adapt and divers…" at bounding box center [297, 190] width 144 height 17
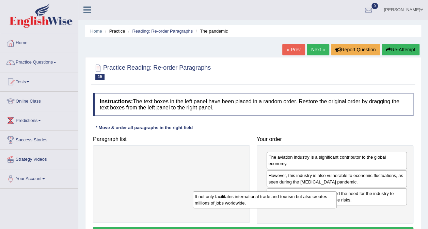
drag, startPoint x: 178, startPoint y: 158, endPoint x: 340, endPoint y: 206, distance: 169.4
click at [337, 206] on div "It not only facilitates international trade and tourism but also creates millio…" at bounding box center [265, 200] width 144 height 17
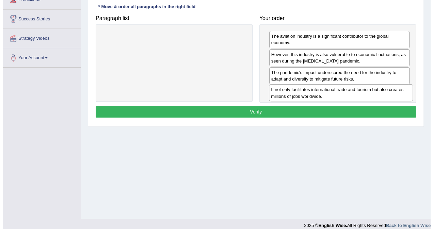
scroll to position [128, 0]
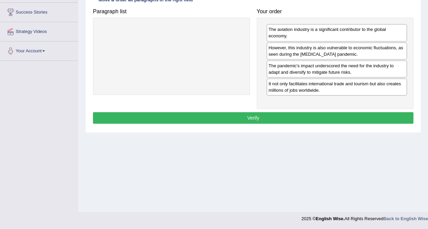
click at [266, 105] on div "The aviation industry is a significant contributor to the global economy. Howev…" at bounding box center [335, 63] width 157 height 91
click at [269, 114] on button "Verify" at bounding box center [253, 118] width 320 height 12
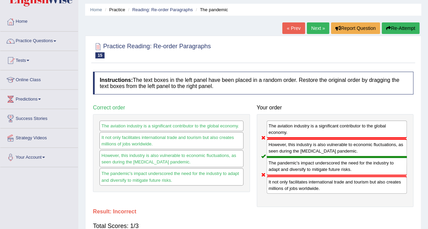
scroll to position [0, 0]
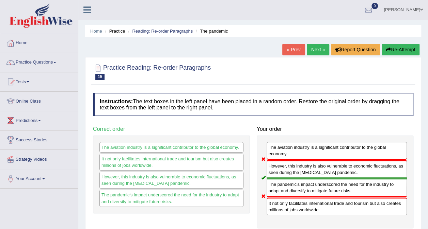
click at [318, 46] on link "Next »" at bounding box center [318, 50] width 22 height 12
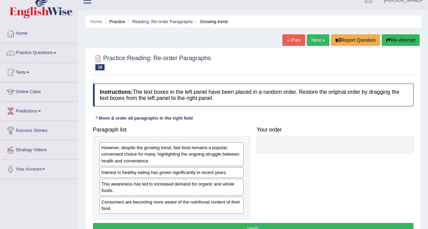
scroll to position [13, 0]
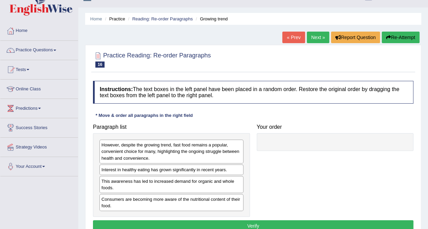
drag, startPoint x: 176, startPoint y: 116, endPoint x: 180, endPoint y: 134, distance: 18.8
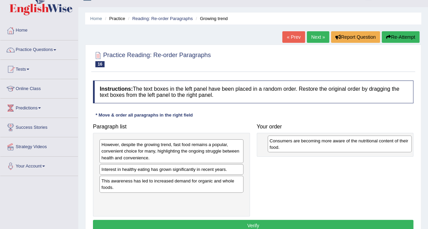
drag, startPoint x: 188, startPoint y: 195, endPoint x: 301, endPoint y: 142, distance: 124.8
click at [301, 142] on div "Consumers are becoming more aware of the nutritional content of their food." at bounding box center [340, 144] width 144 height 17
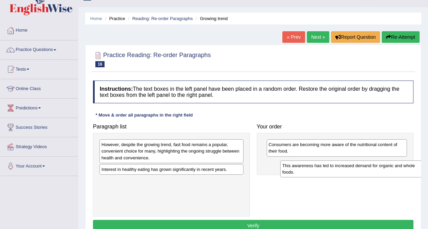
drag, startPoint x: 202, startPoint y: 183, endPoint x: 352, endPoint y: 169, distance: 150.5
click at [352, 169] on div "This awareness has led to increased demand for organic and whole foods." at bounding box center [352, 169] width 144 height 17
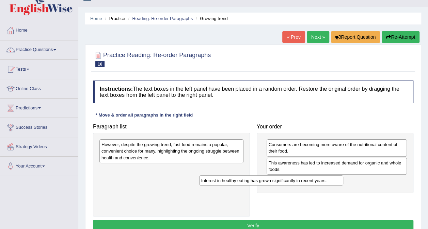
drag, startPoint x: 190, startPoint y: 171, endPoint x: 290, endPoint y: 183, distance: 100.5
click at [290, 183] on div "Interest in healthy eating has grown significantly in recent years." at bounding box center [271, 181] width 144 height 10
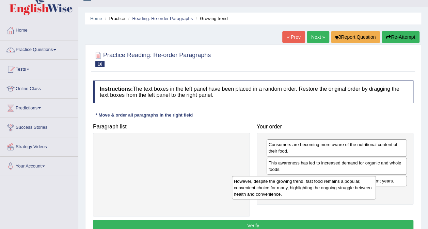
drag, startPoint x: 189, startPoint y: 154, endPoint x: 326, endPoint y: 193, distance: 142.4
click at [327, 192] on div "However, despite the growing trend, fast food remains a popular, convenient cho…" at bounding box center [304, 187] width 144 height 23
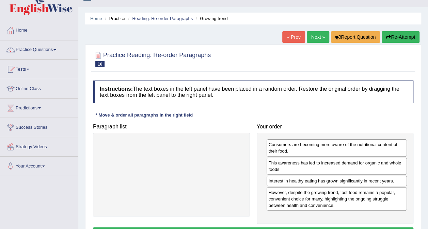
click at [286, 223] on div "Consumers are becoming more aware of the nutritional content of their food. Thi…" at bounding box center [335, 178] width 157 height 91
click at [285, 227] on div "Instructions: The text boxes in the left panel have been placed in a random ord…" at bounding box center [253, 161] width 324 height 168
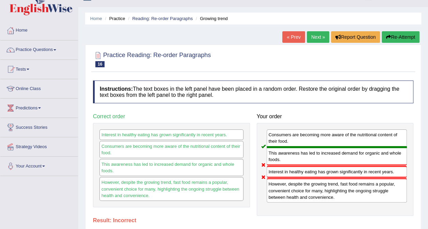
click at [324, 37] on link "Next »" at bounding box center [318, 37] width 22 height 12
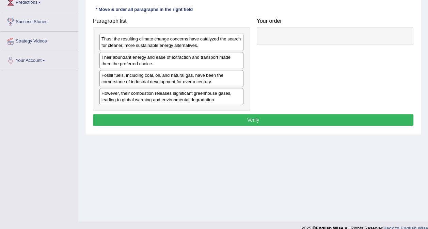
scroll to position [114, 0]
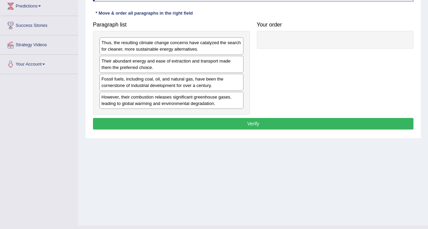
drag, startPoint x: 238, startPoint y: 148, endPoint x: 241, endPoint y: 132, distance: 16.2
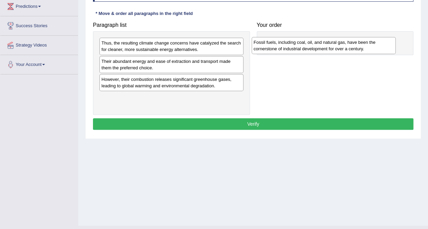
drag, startPoint x: 184, startPoint y: 87, endPoint x: 338, endPoint y: 50, distance: 158.6
click at [338, 50] on div "Fossil fuels, including coal, oil, and natural gas, have been the cornerstone o…" at bounding box center [324, 45] width 144 height 17
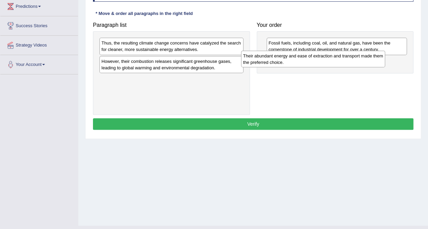
drag, startPoint x: 193, startPoint y: 64, endPoint x: 342, endPoint y: 59, distance: 148.2
click at [341, 59] on div "Their abundant energy and ease of extraction and transport made them the prefer…" at bounding box center [313, 59] width 144 height 17
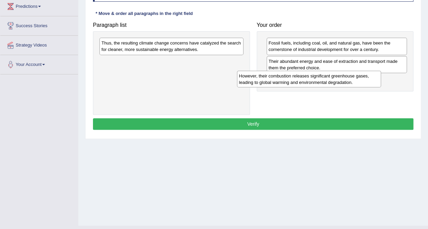
drag, startPoint x: 167, startPoint y: 61, endPoint x: 306, endPoint y: 72, distance: 140.0
click at [307, 76] on div "However, their combustion releases significant greenhouse gases, leading to glo…" at bounding box center [309, 79] width 144 height 17
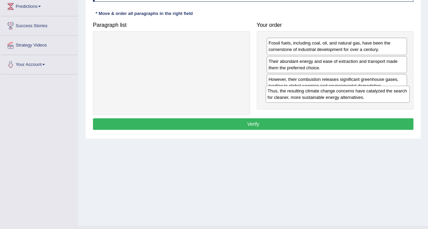
drag, startPoint x: 162, startPoint y: 48, endPoint x: 329, endPoint y: 96, distance: 173.0
click at [329, 96] on div "Thus, the resulting climate change concerns have catalyzed the search for clean…" at bounding box center [338, 94] width 144 height 17
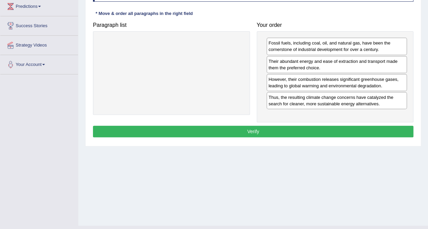
click at [312, 129] on button "Verify" at bounding box center [253, 132] width 320 height 12
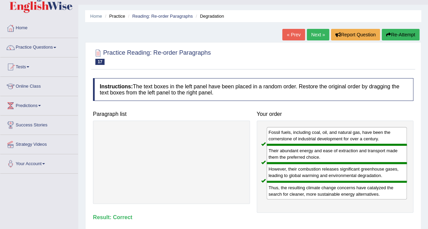
scroll to position [0, 0]
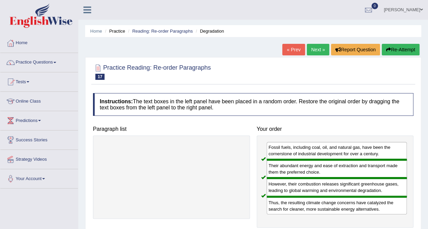
click at [319, 47] on link "Next »" at bounding box center [318, 50] width 22 height 12
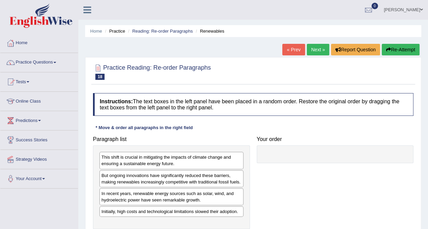
scroll to position [128, 0]
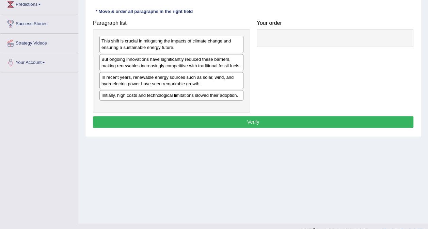
drag, startPoint x: 196, startPoint y: 133, endPoint x: 196, endPoint y: 117, distance: 16.0
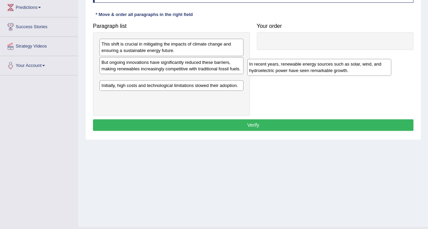
drag, startPoint x: 177, startPoint y: 91, endPoint x: 326, endPoint y: 67, distance: 151.1
click at [326, 67] on div "In recent years, renewable energy sources such as solar, wind, and hydroelectri…" at bounding box center [319, 67] width 144 height 17
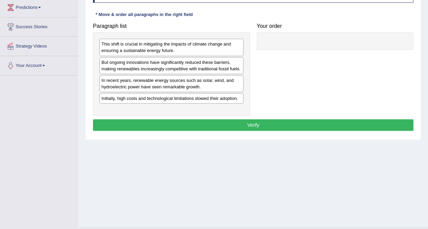
drag, startPoint x: 213, startPoint y: 89, endPoint x: 373, endPoint y: 44, distance: 165.9
click at [243, 75] on div "In recent years, renewable energy sources such as solar, wind, and hydroelectri…" at bounding box center [171, 83] width 144 height 17
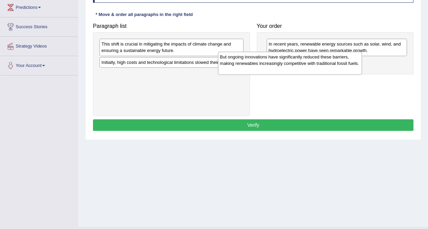
drag, startPoint x: 208, startPoint y: 65, endPoint x: 326, endPoint y: 60, distance: 118.6
click at [326, 60] on div "But ongoing innovations have significantly reduced these barriers, making renew…" at bounding box center [290, 63] width 144 height 23
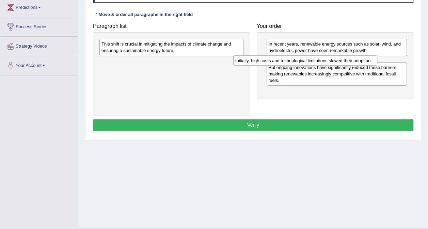
drag, startPoint x: 231, startPoint y: 61, endPoint x: 365, endPoint y: 59, distance: 134.8
click at [365, 59] on div "Initially, high costs and technological limitations slowed their adoption." at bounding box center [305, 60] width 144 height 10
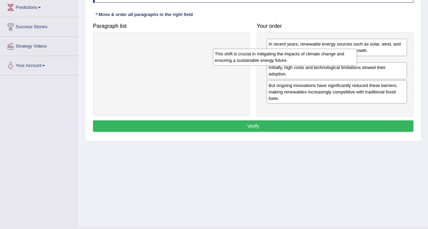
drag, startPoint x: 199, startPoint y: 50, endPoint x: 318, endPoint y: 59, distance: 119.2
click at [318, 59] on div "This shift is crucial in mitigating the impacts of climate change and ensuring …" at bounding box center [285, 57] width 144 height 17
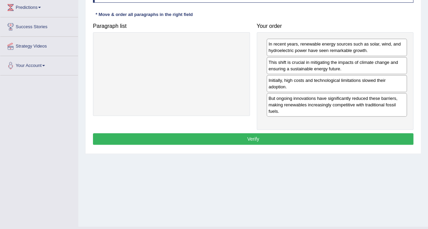
click at [268, 136] on button "Verify" at bounding box center [253, 139] width 320 height 12
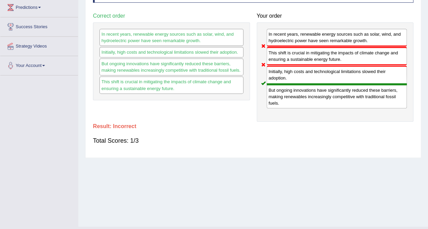
click at [406, 78] on div "Initially, high costs and technological limitations slowed their adoption." at bounding box center [337, 75] width 141 height 18
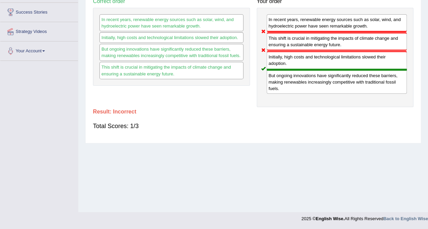
scroll to position [0, 0]
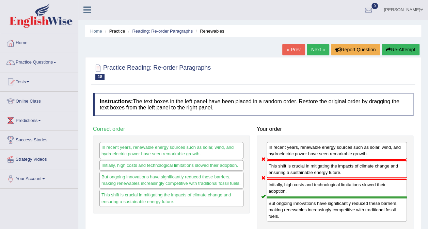
click at [320, 53] on link "Next »" at bounding box center [318, 50] width 22 height 12
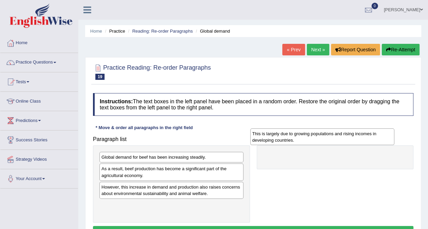
drag, startPoint x: 218, startPoint y: 180, endPoint x: 336, endPoint y: 133, distance: 127.1
click at [336, 133] on div "This is largely due to growing populations and rising incomes in developing cou…" at bounding box center [322, 137] width 144 height 17
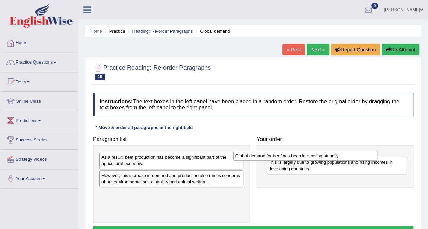
drag, startPoint x: 217, startPoint y: 155, endPoint x: 351, endPoint y: 154, distance: 133.8
click at [351, 154] on div "Global demand for beef has been increasing steadily." at bounding box center [305, 156] width 144 height 10
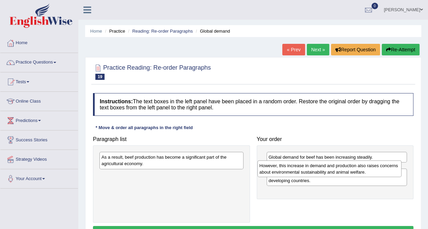
drag, startPoint x: 195, startPoint y: 180, endPoint x: 353, endPoint y: 171, distance: 158.3
click at [353, 171] on div "However, this increase in demand and production also raises concerns about envi…" at bounding box center [329, 169] width 144 height 17
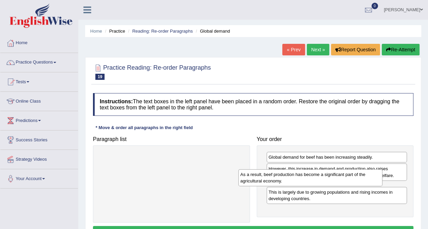
drag, startPoint x: 210, startPoint y: 163, endPoint x: 349, endPoint y: 181, distance: 140.0
click at [349, 181] on div "As a result, beef production has become a significant part of the agricultural …" at bounding box center [310, 178] width 144 height 17
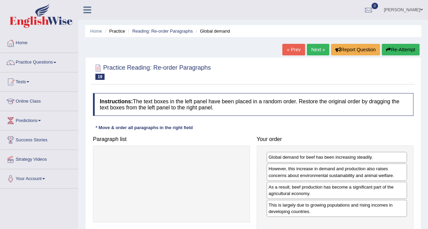
scroll to position [128, 0]
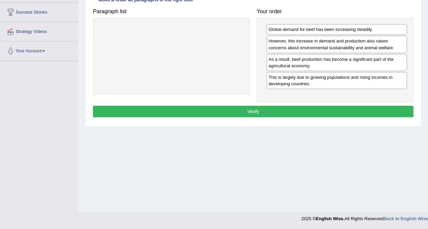
click at [288, 114] on button "Verify" at bounding box center [253, 112] width 320 height 12
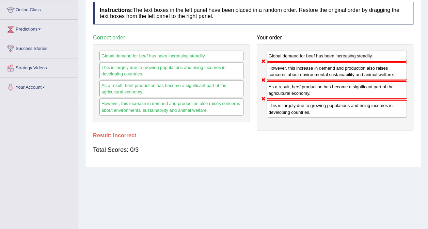
scroll to position [0, 0]
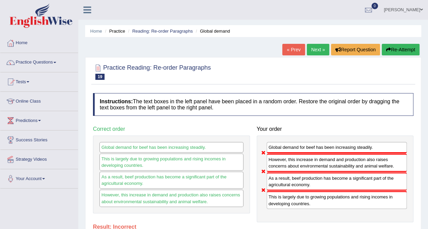
click at [402, 49] on button "Re-Attempt" at bounding box center [401, 50] width 38 height 12
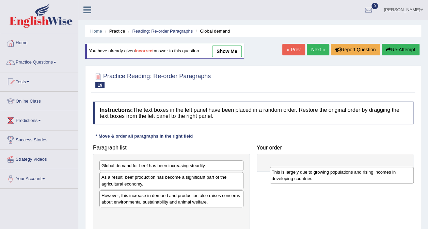
drag, startPoint x: 153, startPoint y: 218, endPoint x: 326, endPoint y: 172, distance: 179.1
click at [326, 172] on div "This is largely due to growing populations and rising incomes in developing cou…" at bounding box center [342, 175] width 144 height 17
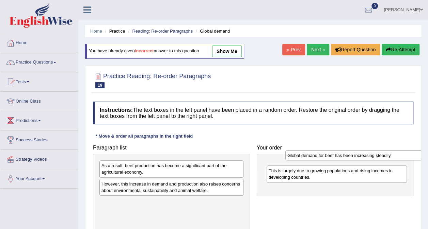
drag, startPoint x: 174, startPoint y: 169, endPoint x: 355, endPoint y: 159, distance: 181.4
click at [361, 158] on div "Global demand for beef has been increasing steadily." at bounding box center [357, 155] width 144 height 10
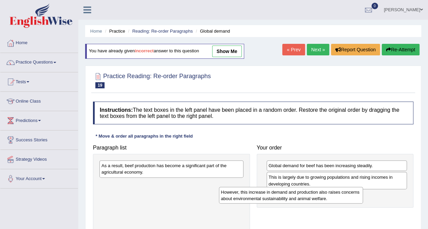
drag, startPoint x: 156, startPoint y: 185, endPoint x: 286, endPoint y: 188, distance: 129.8
click at [286, 188] on div "However, this increase in demand and production also raises concerns about envi…" at bounding box center [291, 195] width 144 height 17
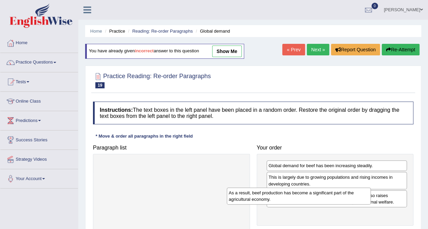
drag, startPoint x: 157, startPoint y: 171, endPoint x: 285, endPoint y: 197, distance: 130.7
click at [284, 197] on div "As a result, beef production has become a significant part of the agricultural …" at bounding box center [299, 196] width 144 height 17
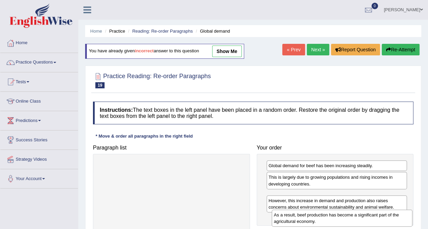
drag, startPoint x: 303, startPoint y: 197, endPoint x: 308, endPoint y: 216, distance: 19.8
click at [308, 216] on div "As a result, beef production has become a significant part of the agricultural …" at bounding box center [342, 218] width 141 height 17
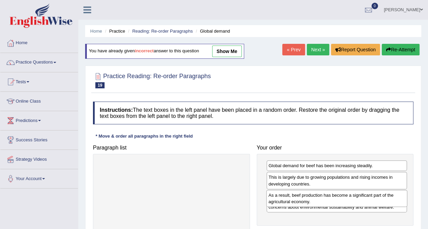
scroll to position [128, 0]
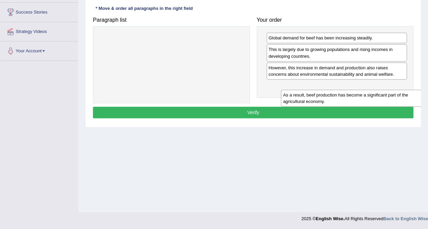
drag, startPoint x: 275, startPoint y: 72, endPoint x: 286, endPoint y: 96, distance: 26.1
click at [289, 99] on div "As a result, beef production has become a significant part of the agricultural …" at bounding box center [351, 98] width 141 height 17
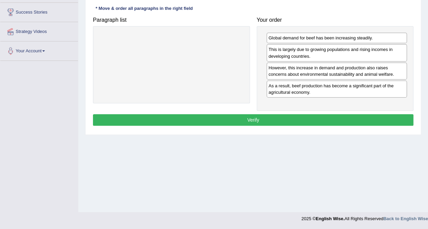
click at [273, 109] on div "Global demand for beef has been increasing steadily. This is largely due to gro…" at bounding box center [335, 68] width 157 height 85
click at [273, 116] on button "Verify" at bounding box center [253, 120] width 320 height 12
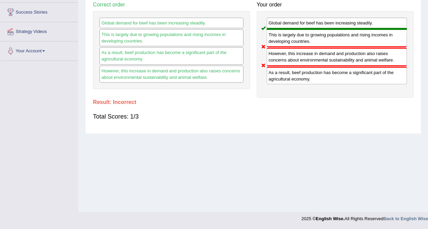
scroll to position [0, 0]
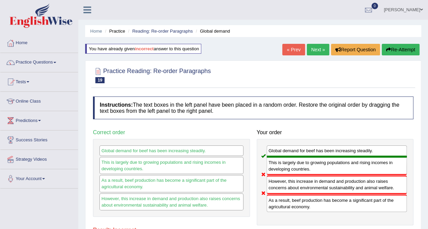
click at [319, 50] on link "Next »" at bounding box center [318, 50] width 22 height 12
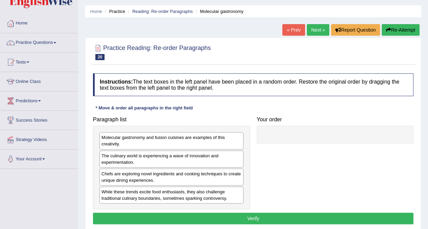
drag, startPoint x: 249, startPoint y: 139, endPoint x: 252, endPoint y: 154, distance: 15.0
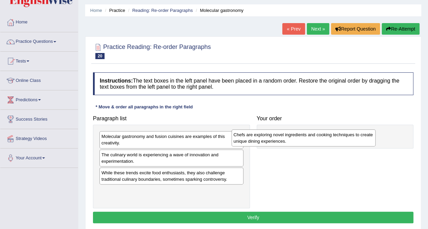
drag, startPoint x: 182, startPoint y: 177, endPoint x: 319, endPoint y: 136, distance: 143.5
click at [317, 138] on div "Chefs are exploring novel ingredients and cooking techniques to create unique d…" at bounding box center [304, 138] width 144 height 17
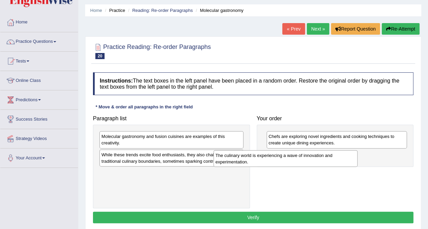
drag, startPoint x: 205, startPoint y: 155, endPoint x: 317, endPoint y: 153, distance: 112.0
click at [326, 155] on div "The culinary world is experiencing a wave of innovation and experimentation." at bounding box center [285, 158] width 144 height 17
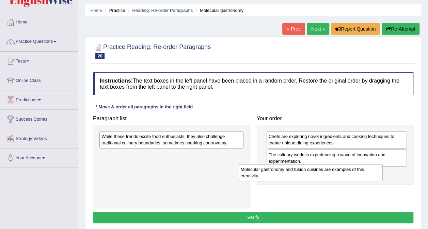
drag, startPoint x: 228, startPoint y: 137, endPoint x: 371, endPoint y: 169, distance: 147.0
click at [369, 168] on div "Molecular gastronomy and fusion cuisines are examples of this creativity." at bounding box center [311, 172] width 144 height 17
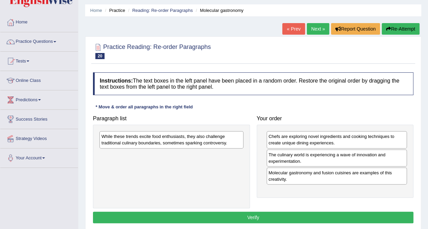
drag, startPoint x: 250, startPoint y: 152, endPoint x: 266, endPoint y: 155, distance: 16.9
click at [266, 155] on div "Paragraph list While these trends excite food enthusiasts, they also challenge …" at bounding box center [253, 160] width 327 height 96
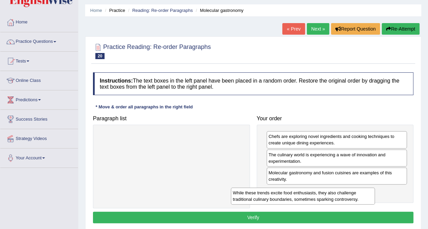
drag, startPoint x: 208, startPoint y: 139, endPoint x: 341, endPoint y: 197, distance: 145.3
click at [341, 197] on div "While these trends excite food enthusiasts, they also challenge traditional cul…" at bounding box center [303, 196] width 144 height 17
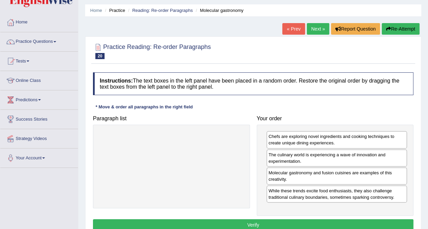
click at [288, 221] on button "Verify" at bounding box center [253, 226] width 320 height 12
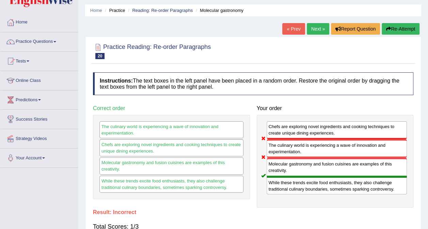
click at [322, 29] on link "Next »" at bounding box center [318, 29] width 22 height 12
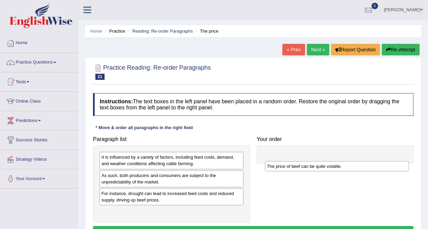
drag, startPoint x: 185, startPoint y: 211, endPoint x: 346, endPoint y: 145, distance: 173.6
click at [346, 161] on div "The price of beef can be quite volatile." at bounding box center [337, 166] width 144 height 10
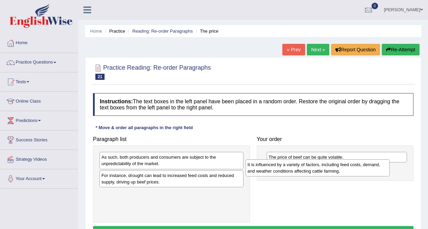
drag, startPoint x: 188, startPoint y: 161, endPoint x: 337, endPoint y: 169, distance: 149.7
click at [337, 169] on div "It is influenced by a variety of factors, including feed costs, demand, and wea…" at bounding box center [317, 168] width 144 height 17
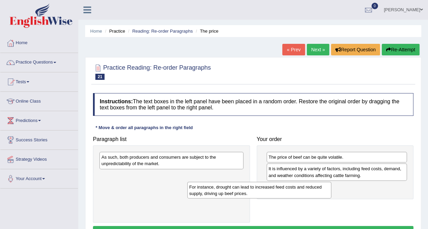
drag, startPoint x: 225, startPoint y: 178, endPoint x: 341, endPoint y: 187, distance: 116.1
click at [331, 187] on div "For instance, drought can lead to increased feed costs and reduced supply, driv…" at bounding box center [259, 190] width 144 height 17
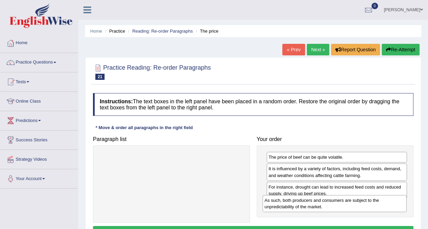
drag, startPoint x: 123, startPoint y: 158, endPoint x: 286, endPoint y: 201, distance: 168.1
click at [286, 201] on div "As such, both producers and consumers are subject to the unpredictability of th…" at bounding box center [335, 203] width 144 height 17
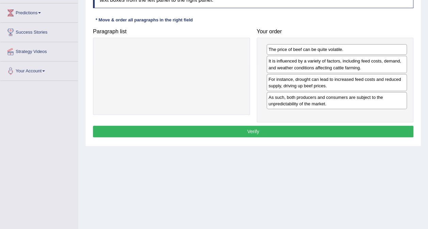
scroll to position [128, 0]
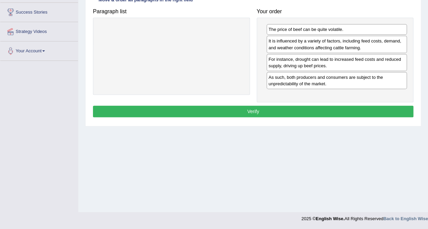
click at [245, 111] on button "Verify" at bounding box center [253, 112] width 320 height 12
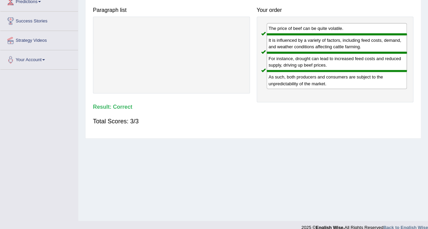
scroll to position [116, 0]
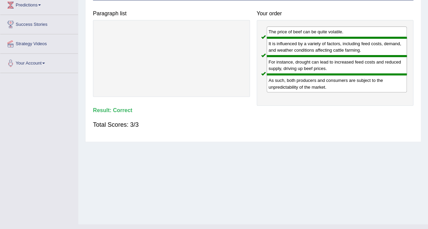
drag, startPoint x: 217, startPoint y: 138, endPoint x: 212, endPoint y: 121, distance: 17.2
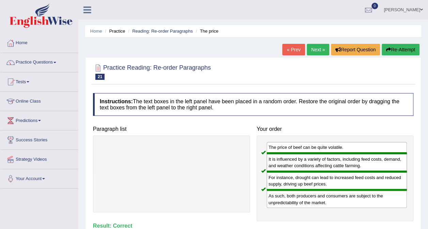
click at [315, 50] on link "Next »" at bounding box center [318, 50] width 22 height 12
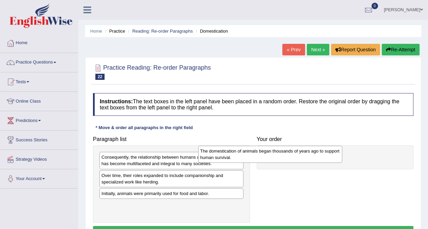
drag, startPoint x: 202, startPoint y: 153, endPoint x: 301, endPoint y: 146, distance: 98.9
click at [301, 146] on div "The domestication of animals began thousands of years ago to support human surv…" at bounding box center [270, 154] width 144 height 17
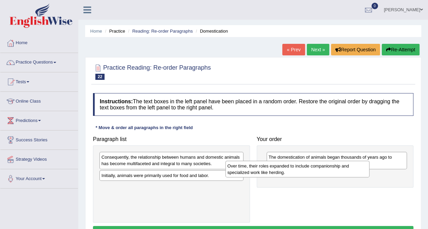
drag, startPoint x: 215, startPoint y: 174, endPoint x: 331, endPoint y: 166, distance: 117.0
click at [338, 165] on div "Over time, their roles expanded to include companionship and specialized work l…" at bounding box center [297, 169] width 144 height 17
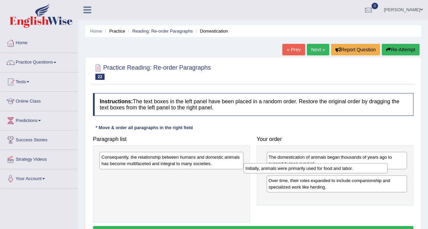
drag, startPoint x: 206, startPoint y: 175, endPoint x: 346, endPoint y: 167, distance: 140.2
click at [349, 167] on div "Initially, animals were primarily used for food and labor." at bounding box center [315, 168] width 144 height 10
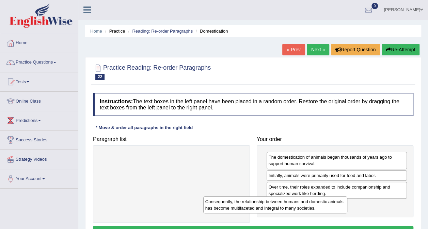
drag, startPoint x: 206, startPoint y: 162, endPoint x: 310, endPoint y: 207, distance: 113.8
click at [310, 207] on div "Consequently, the relationship between humans and domestic animals has become m…" at bounding box center [275, 205] width 144 height 17
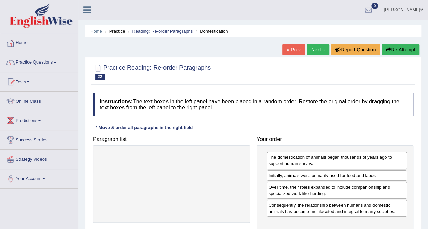
scroll to position [128, 0]
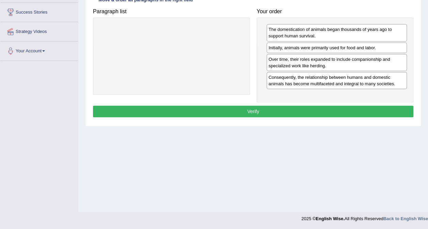
click at [286, 108] on button "Verify" at bounding box center [253, 112] width 320 height 12
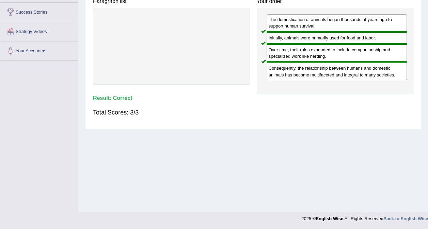
scroll to position [0, 0]
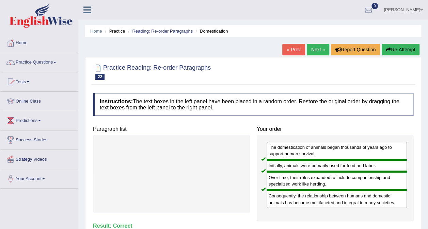
click at [319, 49] on link "Next »" at bounding box center [318, 50] width 22 height 12
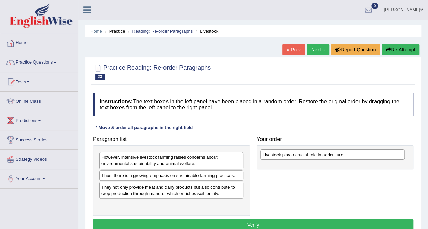
drag, startPoint x: 191, startPoint y: 187, endPoint x: 352, endPoint y: 155, distance: 164.1
click at [352, 155] on div "Livestock play a crucial role in agriculture." at bounding box center [332, 155] width 144 height 10
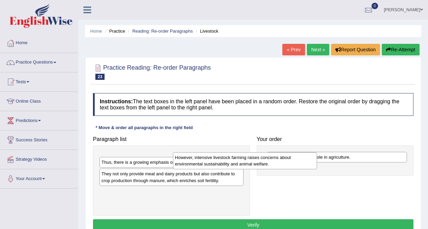
drag, startPoint x: 221, startPoint y: 160, endPoint x: 302, endPoint y: 162, distance: 80.4
click at [300, 162] on div "However, intensive livestock farming raises concerns about environmental sustai…" at bounding box center [245, 161] width 144 height 17
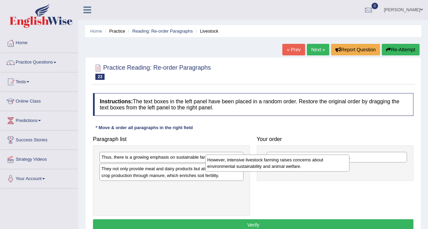
drag, startPoint x: 233, startPoint y: 163, endPoint x: 330, endPoint y: 164, distance: 97.0
click at [330, 164] on div "However, intensive livestock farming raises concerns about environmental sustai…" at bounding box center [277, 163] width 144 height 17
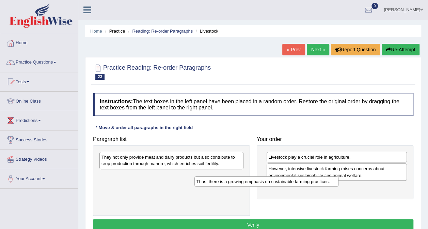
drag, startPoint x: 221, startPoint y: 161, endPoint x: 316, endPoint y: 185, distance: 98.1
click at [316, 185] on div "Thus, there is a growing emphasis on sustainable farming practices." at bounding box center [266, 182] width 144 height 10
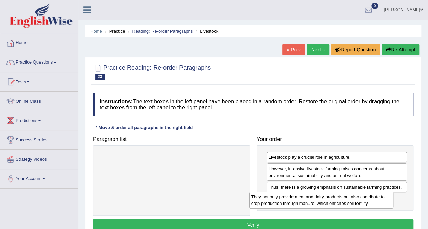
drag, startPoint x: 215, startPoint y: 158, endPoint x: 356, endPoint y: 196, distance: 146.6
click at [364, 197] on div "They not only provide meat and dairy products but also contribute to crop produ…" at bounding box center [321, 200] width 144 height 17
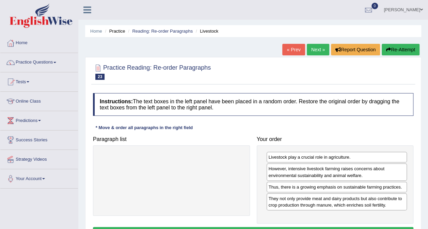
scroll to position [128, 0]
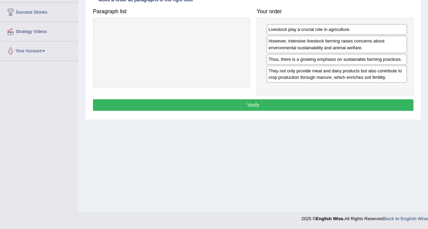
click at [292, 104] on button "Verify" at bounding box center [253, 105] width 320 height 12
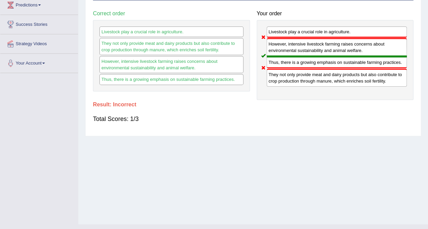
drag, startPoint x: 275, startPoint y: 115, endPoint x: 274, endPoint y: 91, distance: 24.2
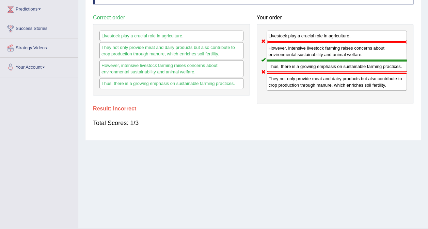
scroll to position [0, 0]
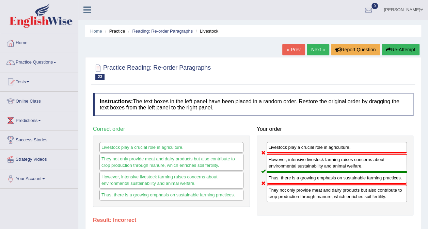
click at [319, 49] on link "Next »" at bounding box center [318, 50] width 22 height 12
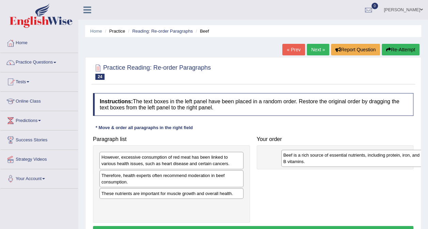
drag, startPoint x: 174, startPoint y: 196, endPoint x: 355, endPoint y: 157, distance: 184.6
click at [355, 157] on div "Beef is a rich source of essential nutrients, including protein, iron, and B vi…" at bounding box center [353, 158] width 144 height 17
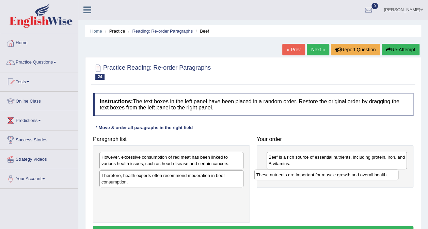
drag, startPoint x: 195, startPoint y: 195, endPoint x: 351, endPoint y: 176, distance: 157.1
click at [350, 177] on div "These nutrients are important for muscle growth and overall health." at bounding box center [326, 175] width 144 height 10
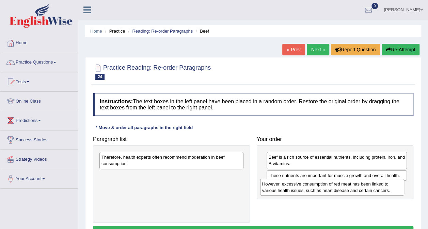
drag, startPoint x: 189, startPoint y: 161, endPoint x: 300, endPoint y: 179, distance: 112.9
click at [350, 188] on div "However, excessive consumption of red meat has been linked to various health is…" at bounding box center [332, 187] width 144 height 17
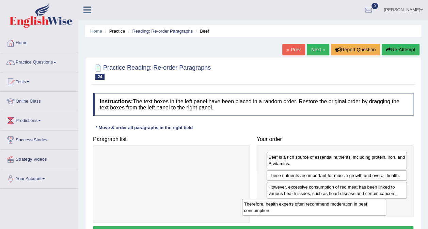
drag, startPoint x: 221, startPoint y: 167, endPoint x: 360, endPoint y: 208, distance: 144.9
click at [360, 208] on div "Therefore, health experts often recommend moderation in beef consumption." at bounding box center [314, 207] width 144 height 17
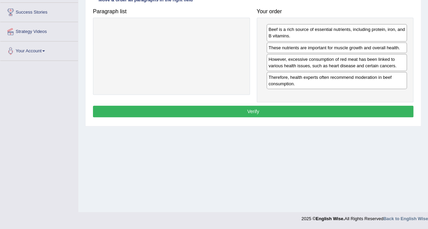
click at [310, 109] on button "Verify" at bounding box center [253, 112] width 320 height 12
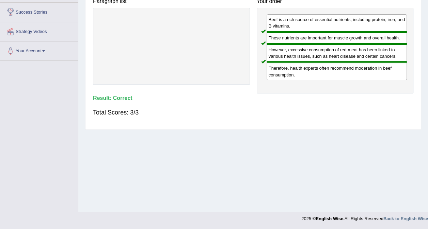
scroll to position [0, 0]
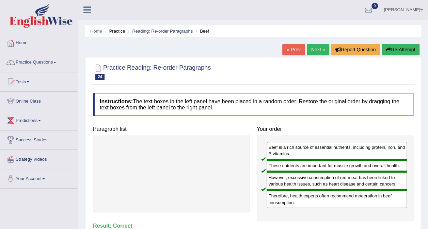
click at [314, 50] on link "Next »" at bounding box center [318, 50] width 22 height 12
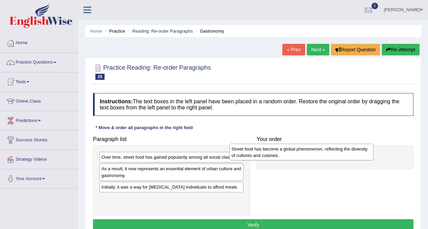
drag, startPoint x: 187, startPoint y: 206, endPoint x: 317, endPoint y: 156, distance: 138.7
click at [317, 156] on div "Street food has become a global phenomenon, reflecting the diversity of culture…" at bounding box center [301, 152] width 144 height 17
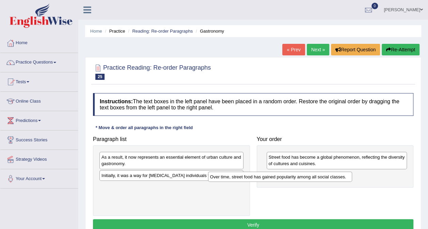
drag, startPoint x: 206, startPoint y: 160, endPoint x: 314, endPoint y: 177, distance: 110.0
click at [314, 179] on div "Over time, street food has gained popularity among all social classes." at bounding box center [280, 177] width 144 height 10
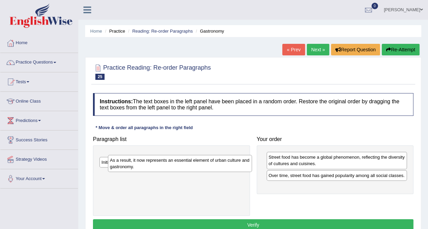
drag, startPoint x: 211, startPoint y: 162, endPoint x: 217, endPoint y: 162, distance: 5.8
click at [220, 164] on div "As a result, it now represents an essential element of urban culture and gastro…" at bounding box center [180, 163] width 144 height 17
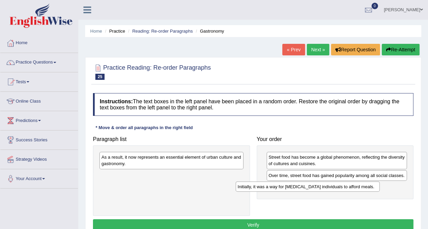
drag, startPoint x: 243, startPoint y: 178, endPoint x: 332, endPoint y: 187, distance: 89.9
click at [332, 187] on div "Initially, it was a way for low-income individuals to afford meals." at bounding box center [308, 187] width 144 height 10
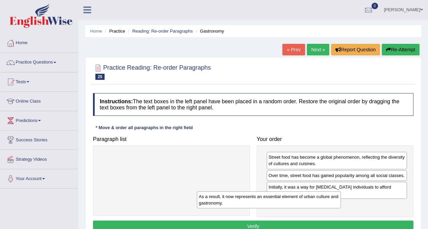
drag, startPoint x: 230, startPoint y: 165, endPoint x: 322, endPoint y: 200, distance: 98.6
click at [322, 200] on div "As a result, it now represents an essential element of urban culture and gastro…" at bounding box center [269, 200] width 144 height 17
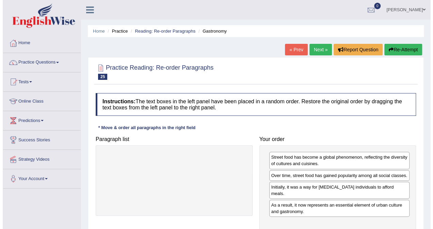
scroll to position [128, 0]
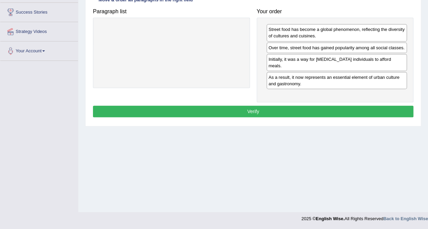
click at [290, 106] on button "Verify" at bounding box center [253, 112] width 320 height 12
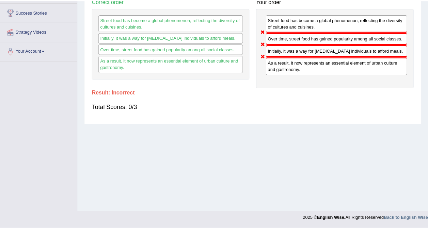
scroll to position [0, 0]
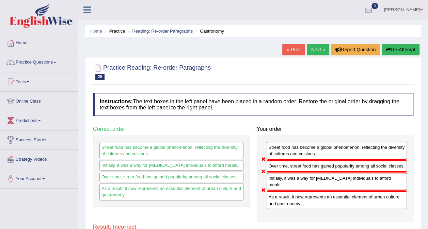
click at [402, 50] on button "Re-Attempt" at bounding box center [401, 50] width 38 height 12
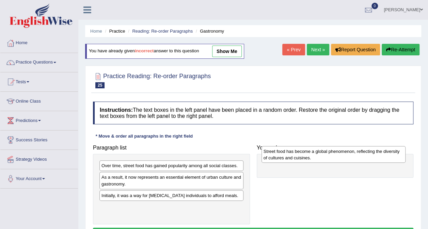
drag, startPoint x: 176, startPoint y: 209, endPoint x: 339, endPoint y: 155, distance: 171.5
click at [339, 155] on div "Street food has become a global phenomenon, reflecting the diversity of culture…" at bounding box center [333, 154] width 144 height 17
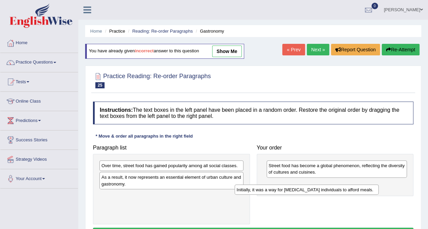
drag, startPoint x: 150, startPoint y: 196, endPoint x: 305, endPoint y: 187, distance: 155.2
click at [305, 188] on div "Initially, it was a way for [MEDICAL_DATA] individuals to afford meals." at bounding box center [307, 190] width 144 height 10
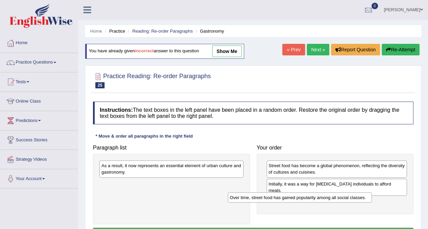
drag, startPoint x: 195, startPoint y: 168, endPoint x: 324, endPoint y: 201, distance: 133.3
click at [324, 201] on div "Over time, street food has gained popularity among all social classes." at bounding box center [300, 198] width 144 height 10
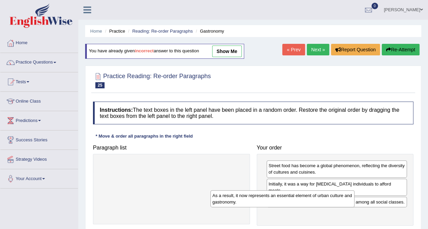
drag, startPoint x: 211, startPoint y: 170, endPoint x: 349, endPoint y: 206, distance: 142.3
click at [349, 206] on div "As a result, it now represents an essential element of urban culture and gastro…" at bounding box center [282, 199] width 144 height 17
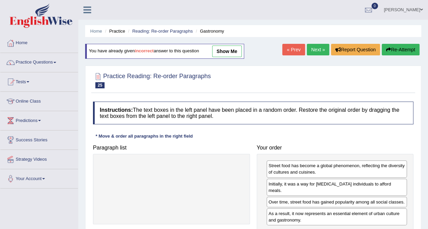
click at [314, 48] on link "Next »" at bounding box center [318, 50] width 22 height 12
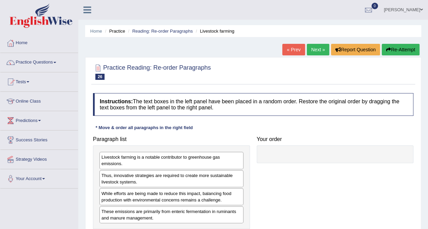
scroll to position [128, 0]
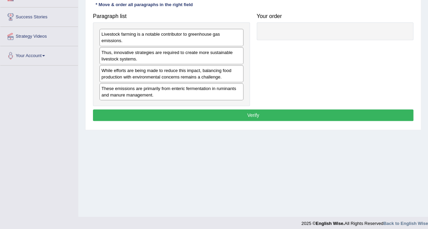
drag, startPoint x: 283, startPoint y: 80, endPoint x: 282, endPoint y: 64, distance: 15.8
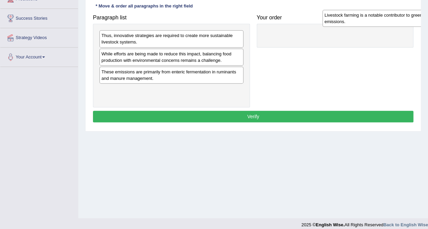
drag, startPoint x: 141, startPoint y: 40, endPoint x: 342, endPoint y: 29, distance: 201.2
click at [364, 19] on div "Livestock farming is a notable contributor to greenhouse gas emissions." at bounding box center [394, 18] width 144 height 17
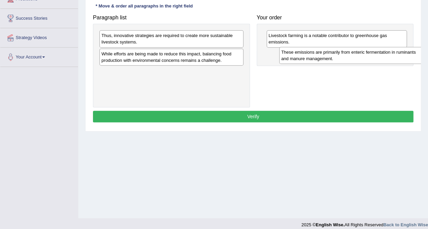
drag, startPoint x: 165, startPoint y: 75, endPoint x: 326, endPoint y: 55, distance: 162.3
click at [340, 55] on div "These emissions are primarily from enteric fermentation in ruminants and manure…" at bounding box center [351, 55] width 144 height 17
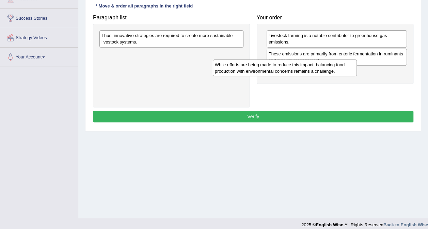
drag, startPoint x: 166, startPoint y: 57, endPoint x: 290, endPoint y: 67, distance: 124.4
click at [290, 67] on div "While efforts are being made to reduce this impact, balancing food production w…" at bounding box center [285, 68] width 144 height 17
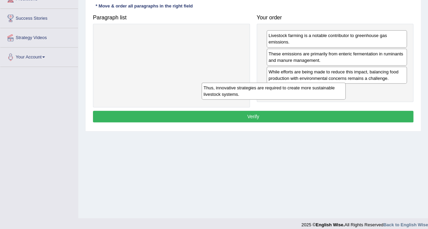
drag, startPoint x: 198, startPoint y: 54, endPoint x: 296, endPoint y: 93, distance: 105.8
click at [288, 91] on div "Thus, innovative strategies are required to create more sustainable livestock s…" at bounding box center [274, 91] width 144 height 17
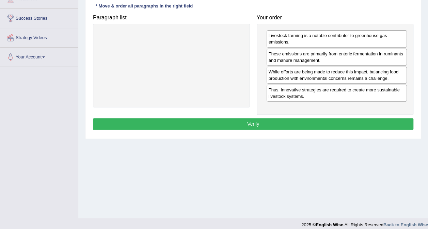
click at [275, 120] on button "Verify" at bounding box center [253, 124] width 320 height 12
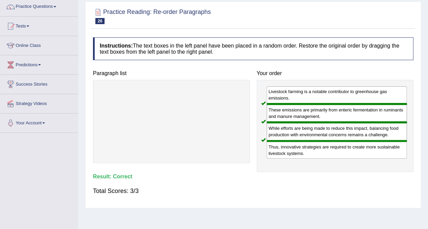
scroll to position [0, 0]
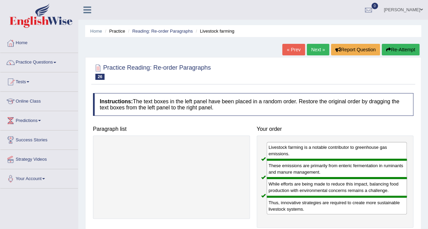
click at [319, 50] on link "Next »" at bounding box center [318, 50] width 22 height 12
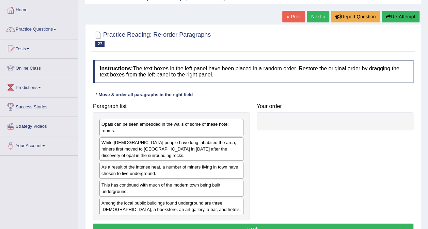
drag, startPoint x: 224, startPoint y: 132, endPoint x: 229, endPoint y: 150, distance: 18.5
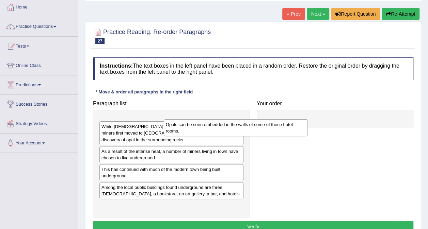
drag, startPoint x: 186, startPoint y: 128, endPoint x: 321, endPoint y: 132, distance: 134.9
click at [308, 132] on div "Opals can be seen embedded in the walls of some of these hotel rooms." at bounding box center [236, 128] width 144 height 17
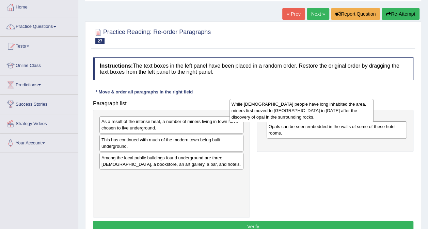
drag, startPoint x: 197, startPoint y: 121, endPoint x: 323, endPoint y: 101, distance: 127.2
click at [323, 101] on div "While Aboriginal people have long inhabited the area, miners first moved to Coo…" at bounding box center [301, 110] width 144 height 23
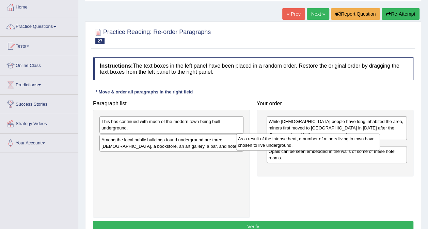
drag, startPoint x: 224, startPoint y: 121, endPoint x: 361, endPoint y: 138, distance: 137.6
click at [361, 138] on div "As a result of the intense heat, a number of miners living in town have chosen …" at bounding box center [308, 142] width 144 height 17
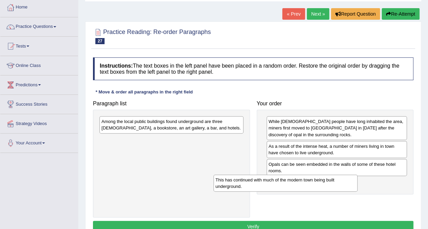
drag, startPoint x: 212, startPoint y: 121, endPoint x: 330, endPoint y: 176, distance: 130.4
click at [330, 176] on div "This has continued with much of the modern town being built underground." at bounding box center [285, 183] width 144 height 17
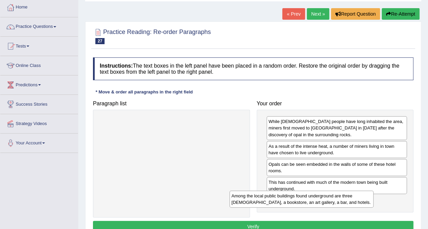
drag, startPoint x: 210, startPoint y: 130, endPoint x: 326, endPoint y: 203, distance: 137.7
click at [342, 204] on div "Among the local public buildings found underground are three churches, a bookst…" at bounding box center [301, 199] width 144 height 17
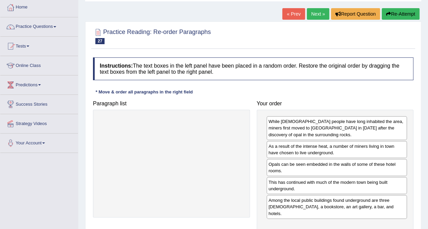
scroll to position [128, 0]
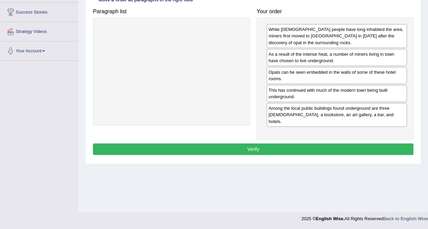
click at [280, 144] on button "Verify" at bounding box center [253, 150] width 320 height 12
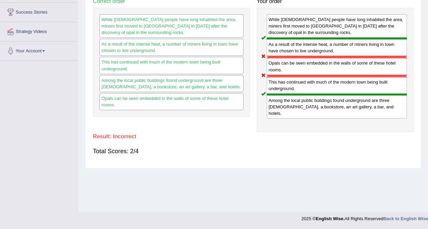
scroll to position [0, 0]
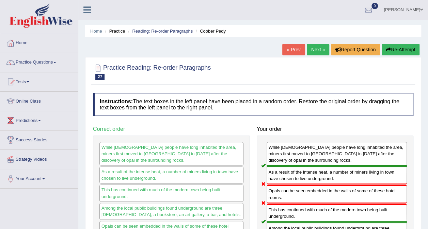
click at [314, 50] on link "Next »" at bounding box center [318, 50] width 22 height 12
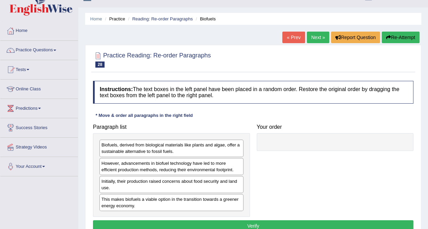
scroll to position [15, 0]
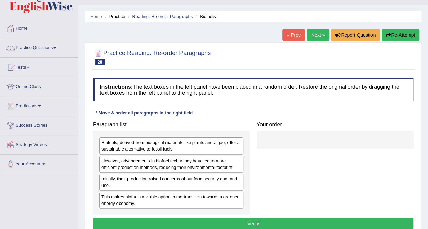
drag, startPoint x: 80, startPoint y: 106, endPoint x: 83, endPoint y: 120, distance: 14.6
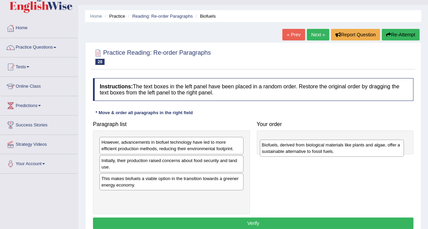
drag, startPoint x: 125, startPoint y: 142, endPoint x: 276, endPoint y: 138, distance: 151.6
click at [284, 140] on div "Biofuels, derived from biological materials like plants and algae, offer a sust…" at bounding box center [332, 148] width 144 height 17
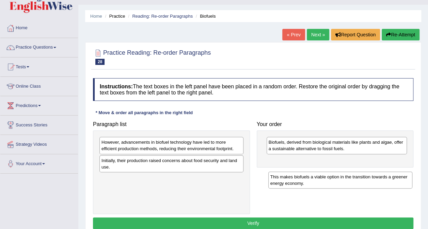
drag, startPoint x: 158, startPoint y: 182, endPoint x: 329, endPoint y: 166, distance: 171.7
click at [330, 172] on div "This makes biofuels a viable option in the transition towards a greener energy …" at bounding box center [340, 180] width 144 height 17
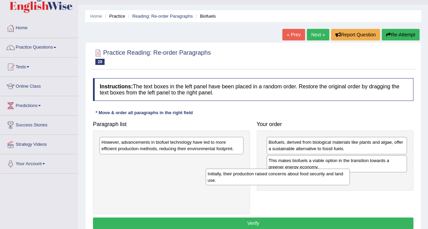
drag, startPoint x: 204, startPoint y: 165, endPoint x: 310, endPoint y: 178, distance: 107.1
click at [310, 178] on div "Initially, their production raised concerns about food security and land use." at bounding box center [278, 177] width 144 height 17
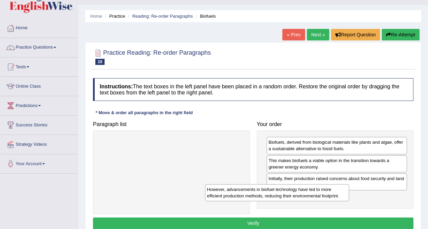
drag, startPoint x: 212, startPoint y: 144, endPoint x: 318, endPoint y: 192, distance: 116.3
click at [318, 192] on div "However, advancements in biofuel technology have led to more efficient producti…" at bounding box center [277, 193] width 144 height 17
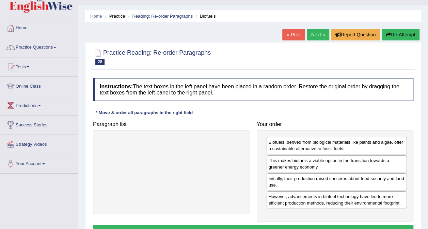
click at [286, 222] on div "Instructions: The text boxes in the left panel have been placed in a random ord…" at bounding box center [253, 159] width 324 height 168
click at [287, 225] on button "Verify" at bounding box center [253, 231] width 320 height 12
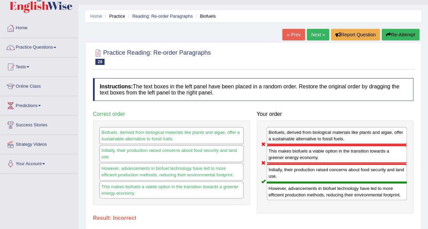
click at [398, 31] on button "Re-Attempt" at bounding box center [401, 35] width 38 height 12
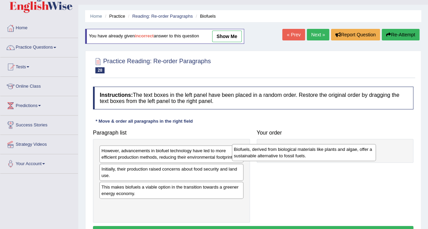
drag, startPoint x: 155, startPoint y: 156, endPoint x: 311, endPoint y: 145, distance: 155.6
click at [308, 147] on div "Biofuels, derived from biological materials like plants and algae, offer a sust…" at bounding box center [304, 152] width 144 height 17
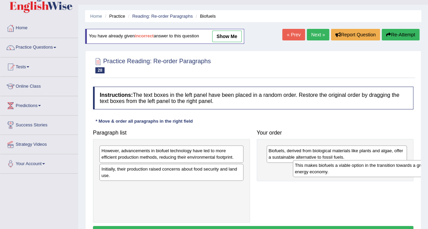
drag, startPoint x: 142, startPoint y: 195, endPoint x: 317, endPoint y: 174, distance: 176.3
click at [317, 174] on div "This makes biofuels a viable option in the transition towards a greener energy …" at bounding box center [365, 168] width 144 height 17
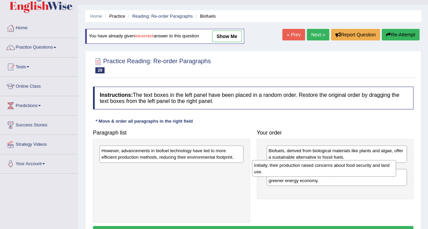
drag, startPoint x: 199, startPoint y: 174, endPoint x: 349, endPoint y: 169, distance: 150.6
click at [349, 169] on div "Initially, their production raised concerns about food security and land use." at bounding box center [324, 168] width 144 height 17
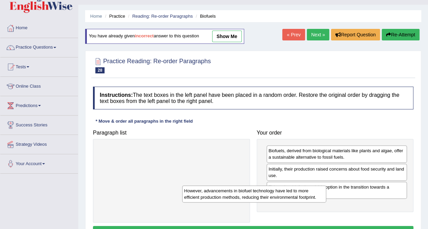
drag, startPoint x: 228, startPoint y: 164, endPoint x: 327, endPoint y: 202, distance: 105.4
click at [326, 202] on div "However, advancements in biofuel technology have led to more efficient producti…" at bounding box center [254, 194] width 144 height 17
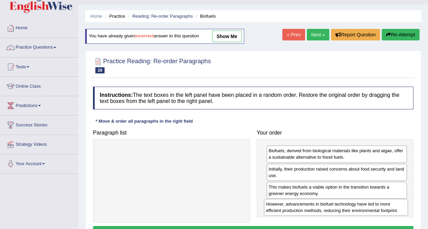
scroll to position [128, 0]
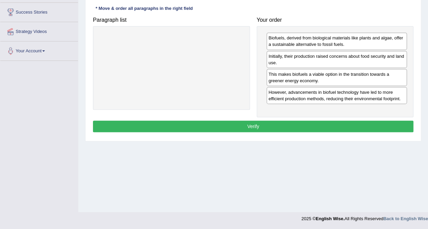
drag, startPoint x: 298, startPoint y: 117, endPoint x: 300, endPoint y: 124, distance: 7.5
click at [299, 119] on div "Instructions: The text boxes in the left panel have been placed in a random ord…" at bounding box center [253, 54] width 324 height 168
click at [300, 124] on button "Verify" at bounding box center [253, 127] width 320 height 12
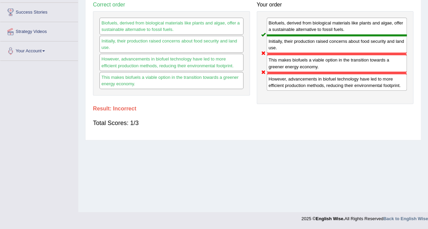
scroll to position [0, 0]
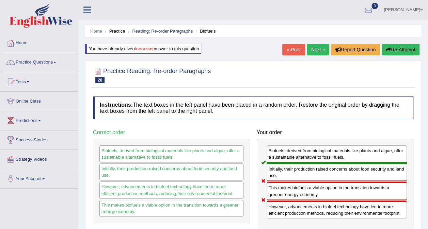
click at [313, 46] on link "Next »" at bounding box center [318, 50] width 22 height 12
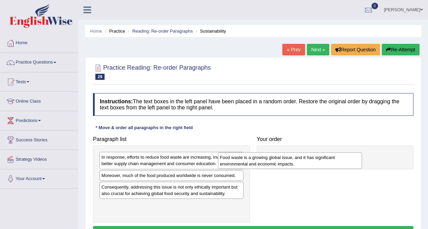
drag, startPoint x: 251, startPoint y: 192, endPoint x: 301, endPoint y: 159, distance: 60.1
click at [301, 159] on div "Food waste is a growing global issue, and it has significant environmental and …" at bounding box center [290, 161] width 144 height 17
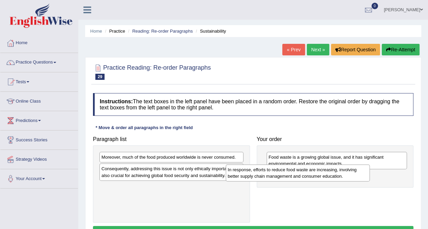
drag, startPoint x: 201, startPoint y: 165, endPoint x: 328, endPoint y: 177, distance: 126.9
click at [328, 177] on div "In response, efforts to reduce food waste are increasing, involving better supp…" at bounding box center [298, 173] width 144 height 17
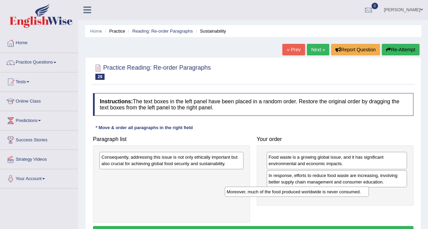
drag, startPoint x: 260, startPoint y: 170, endPoint x: 323, endPoint y: 178, distance: 63.6
click at [351, 193] on div "Moreover, much of the food produced worldwide is never consumed." at bounding box center [297, 192] width 144 height 10
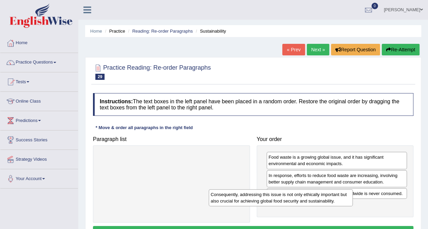
drag, startPoint x: 227, startPoint y: 160, endPoint x: 340, endPoint y: 200, distance: 120.2
click at [340, 200] on div "Consequently, addressing this issue is not only ethically important but also cr…" at bounding box center [281, 198] width 144 height 17
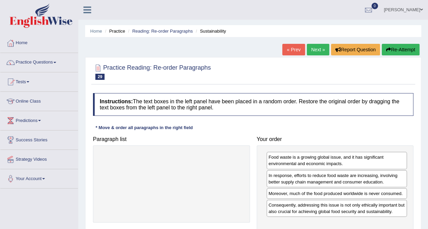
scroll to position [128, 0]
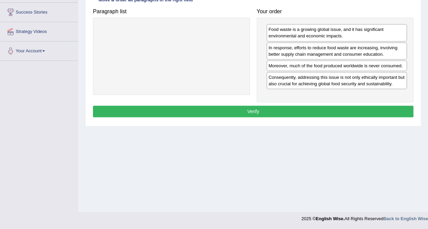
click at [296, 117] on div "Instructions: The text boxes in the left panel have been placed in a random ord…" at bounding box center [253, 42] width 324 height 161
click at [295, 114] on button "Verify" at bounding box center [253, 112] width 320 height 12
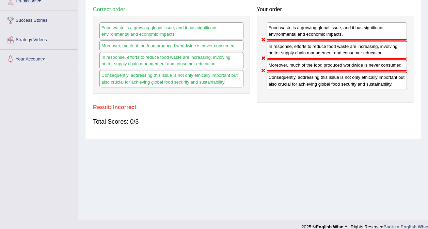
scroll to position [0, 0]
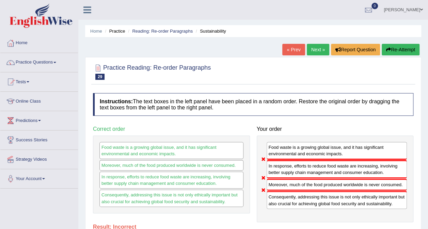
click at [321, 49] on link "Next »" at bounding box center [318, 50] width 22 height 12
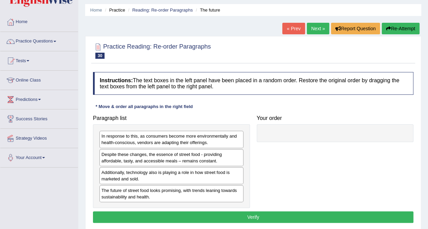
drag, startPoint x: 316, startPoint y: 106, endPoint x: 324, endPoint y: 125, distance: 21.4
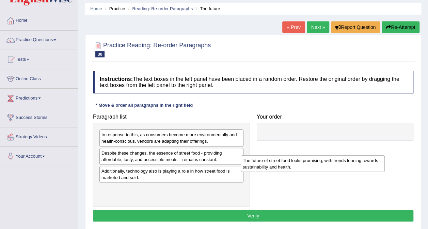
drag, startPoint x: 175, startPoint y: 191, endPoint x: 370, endPoint y: 130, distance: 204.1
click at [378, 156] on div "The future of street food looks promising, with trends leaning towards sustaina…" at bounding box center [313, 164] width 144 height 17
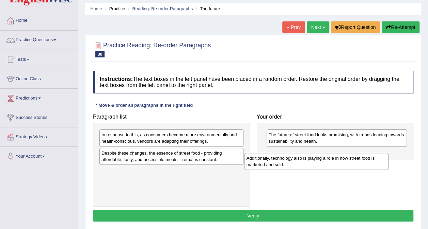
drag, startPoint x: 182, startPoint y: 174, endPoint x: 328, endPoint y: 157, distance: 146.6
click at [328, 159] on div "Additionally, technology also is playing a role in how street food is marketed …" at bounding box center [316, 161] width 144 height 17
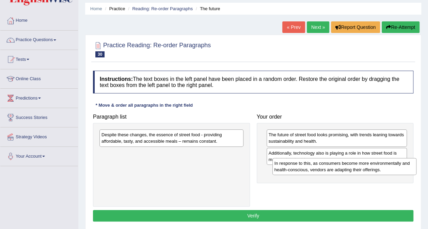
drag, startPoint x: 187, startPoint y: 141, endPoint x: 360, endPoint y: 170, distance: 176.0
click at [360, 170] on div "In response to this, as consumers become more environmentally and health-consci…" at bounding box center [344, 166] width 144 height 17
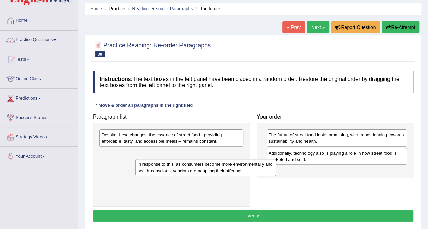
drag, startPoint x: 308, startPoint y: 178, endPoint x: 177, endPoint y: 172, distance: 131.6
click at [177, 172] on div "In response to this, as consumers become more environmentally and health-consci…" at bounding box center [205, 167] width 141 height 17
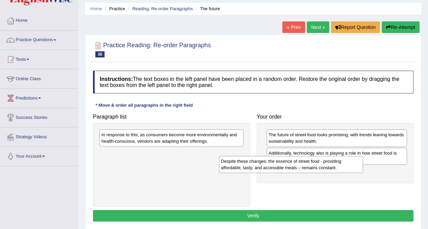
drag, startPoint x: 169, startPoint y: 139, endPoint x: 290, endPoint y: 165, distance: 124.2
click at [290, 165] on div "Despite these changes, the essence of street food - providing affordable, tasty…" at bounding box center [291, 164] width 144 height 17
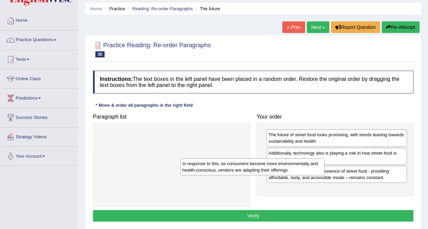
drag, startPoint x: 270, startPoint y: 170, endPoint x: 328, endPoint y: 186, distance: 60.1
click at [324, 176] on div "In response to this, as consumers become more environmentally and health-consci…" at bounding box center [252, 167] width 144 height 17
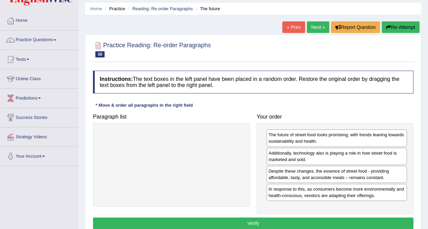
click at [268, 220] on button "Verify" at bounding box center [253, 224] width 320 height 12
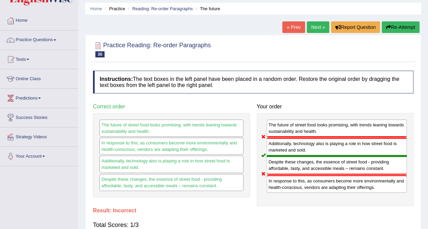
drag, startPoint x: 292, startPoint y: 148, endPoint x: 293, endPoint y: 135, distance: 13.0
click at [293, 135] on div "The future of street food looks promising, with trends leaning towards sustaina…" at bounding box center [335, 159] width 157 height 93
drag, startPoint x: 294, startPoint y: 149, endPoint x: 297, endPoint y: 174, distance: 25.0
click at [297, 174] on div "The future of street food looks promising, with trends leaning towards sustaina…" at bounding box center [335, 159] width 157 height 93
drag, startPoint x: 257, startPoint y: 171, endPoint x: 251, endPoint y: 169, distance: 5.8
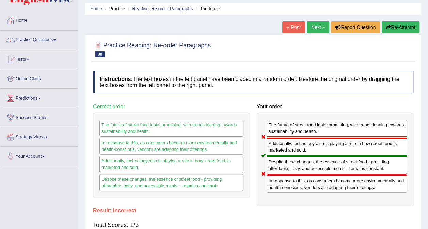
click at [251, 169] on div "Paragraph list Correct order The future of street food looks promising, with tr…" at bounding box center [253, 153] width 327 height 106
click at [141, 160] on div "Additionally, technology also is playing a role in how street food is marketed …" at bounding box center [171, 164] width 144 height 17
click at [311, 27] on link "Next »" at bounding box center [318, 27] width 22 height 12
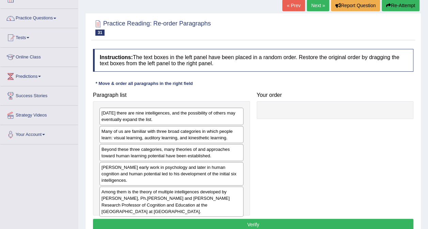
drag, startPoint x: 207, startPoint y: 115, endPoint x: 207, endPoint y: 134, distance: 19.4
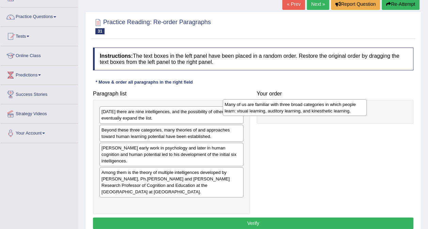
drag, startPoint x: 197, startPoint y: 127, endPoint x: 321, endPoint y: 101, distance: 125.8
click at [321, 101] on div "Many of us are familiar with three broad categories in which people learn: visu…" at bounding box center [295, 107] width 144 height 17
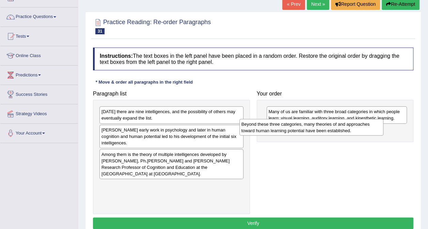
drag, startPoint x: 210, startPoint y: 131, endPoint x: 343, endPoint y: 125, distance: 133.6
click at [350, 125] on div "Beyond these three categories, many theories of and approaches toward human lea…" at bounding box center [311, 127] width 144 height 17
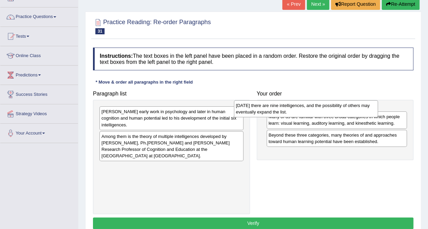
drag, startPoint x: 186, startPoint y: 116, endPoint x: 323, endPoint y: 110, distance: 136.7
click at [323, 110] on div "Today there are nine intelligences, and the possibility of others may eventuall…" at bounding box center [306, 108] width 144 height 17
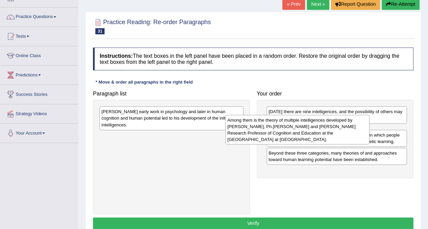
drag, startPoint x: 188, startPoint y: 135, endPoint x: 332, endPoint y: 125, distance: 144.7
click at [332, 125] on div "Among them is the theory of multiple intelligences developed by Howard Gardner,…" at bounding box center [297, 130] width 144 height 30
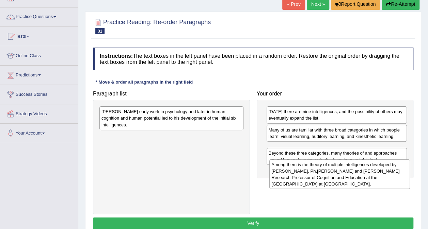
drag, startPoint x: 296, startPoint y: 136, endPoint x: 292, endPoint y: 176, distance: 41.0
click at [292, 176] on div "Among them is the theory of multiple intelligences developed by Howard Gardner,…" at bounding box center [339, 175] width 141 height 30
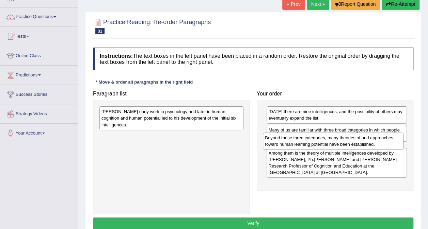
drag, startPoint x: 300, startPoint y: 177, endPoint x: 298, endPoint y: 140, distance: 37.5
click at [298, 140] on div "Beyond these three categories, many theories of and approaches toward human lea…" at bounding box center [333, 141] width 141 height 17
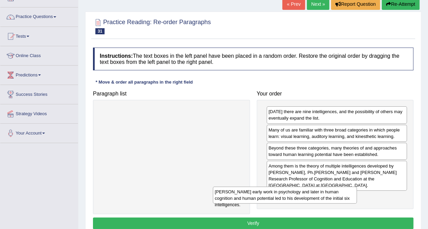
drag, startPoint x: 203, startPoint y: 116, endPoint x: 321, endPoint y: 197, distance: 142.7
click at [318, 197] on div "Gardner's early work in psychology and later in human cognition and human poten…" at bounding box center [285, 195] width 144 height 17
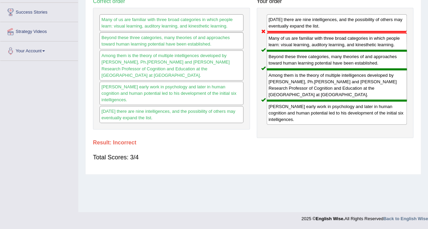
scroll to position [0, 0]
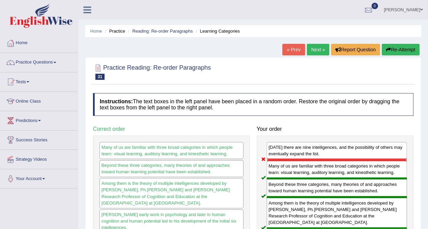
click at [321, 52] on link "Next »" at bounding box center [318, 50] width 22 height 12
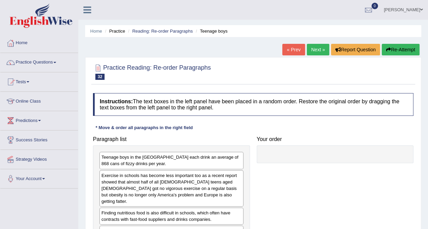
scroll to position [128, 0]
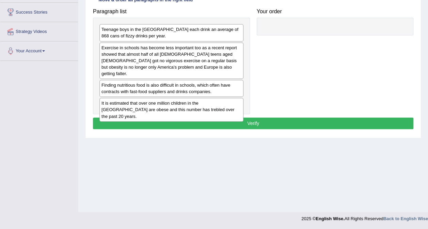
click at [171, 34] on div "Teenage boys in the [GEOGRAPHIC_DATA] each drink an average of 868 cans of fizz…" at bounding box center [171, 32] width 144 height 17
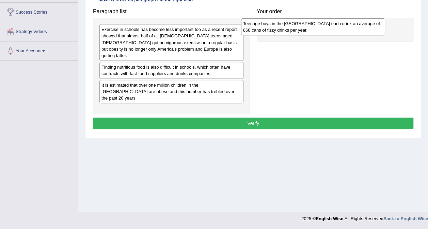
drag, startPoint x: 161, startPoint y: 32, endPoint x: 303, endPoint y: 27, distance: 141.8
click at [303, 27] on div "Teenage boys in the [GEOGRAPHIC_DATA] each drink an average of 868 cans of fizz…" at bounding box center [313, 26] width 144 height 17
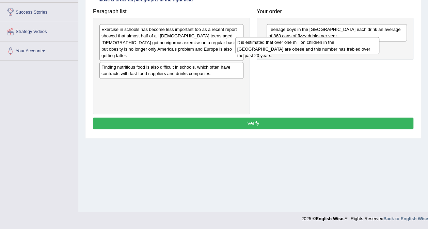
drag, startPoint x: 213, startPoint y: 84, endPoint x: 350, endPoint y: 49, distance: 141.5
click at [350, 49] on div "It is estimated that over one million children in the [GEOGRAPHIC_DATA] are obe…" at bounding box center [307, 45] width 144 height 17
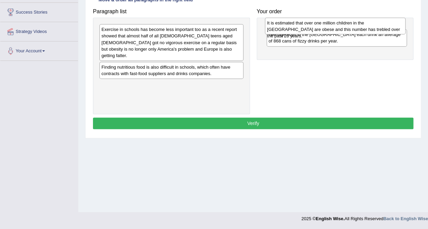
drag, startPoint x: 351, startPoint y: 48, endPoint x: 349, endPoint y: 20, distance: 28.6
click at [349, 20] on div "It is estimated that over one million children in the [GEOGRAPHIC_DATA] are obe…" at bounding box center [335, 26] width 141 height 17
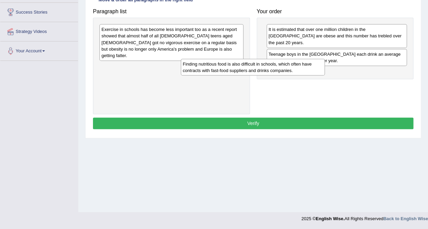
drag, startPoint x: 226, startPoint y: 59, endPoint x: 323, endPoint y: 63, distance: 96.4
click at [323, 63] on div "Finding nutritious food is also difficult in schools, which often have contract…" at bounding box center [253, 67] width 144 height 17
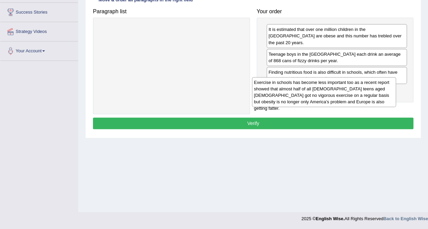
drag, startPoint x: 206, startPoint y: 36, endPoint x: 358, endPoint y: 88, distance: 161.0
click at [358, 88] on div "Exercise in schools has become less important too as a recent report showed tha…" at bounding box center [324, 92] width 144 height 30
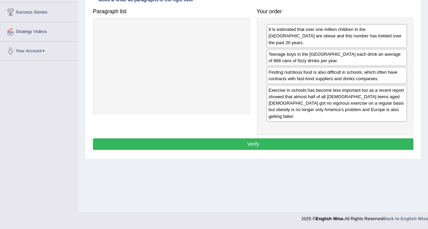
click at [329, 139] on button "Verify" at bounding box center [253, 145] width 320 height 12
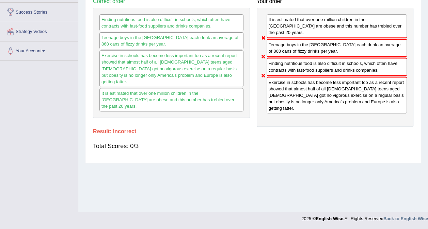
scroll to position [0, 0]
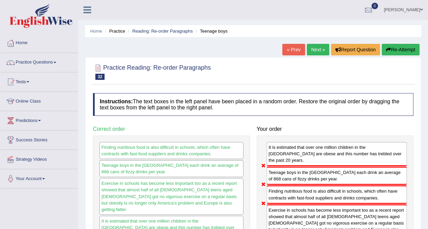
click at [317, 54] on link "Next »" at bounding box center [318, 50] width 22 height 12
